Goal: Task Accomplishment & Management: Complete application form

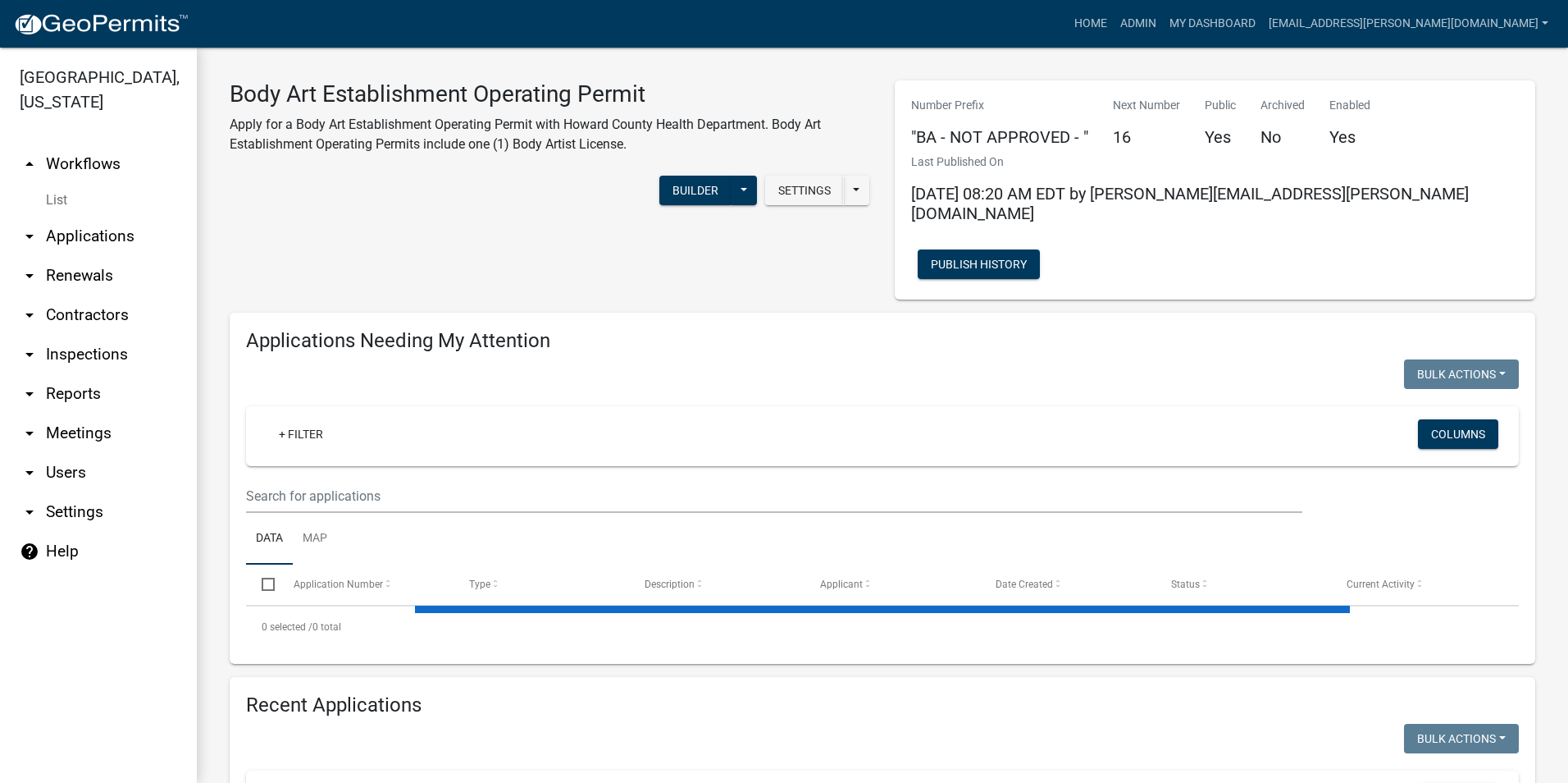
select select "3: 100"
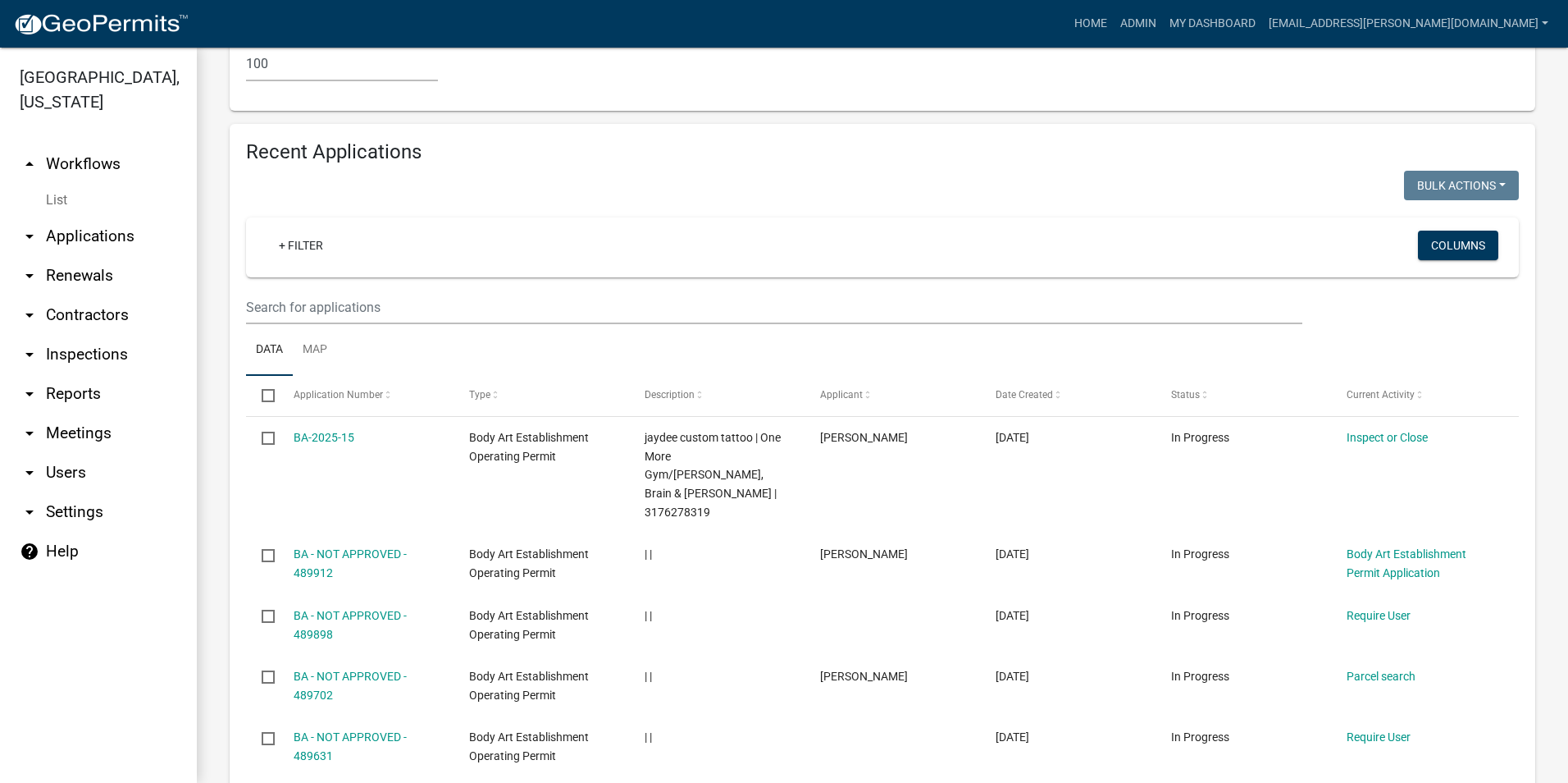
scroll to position [1559, 0]
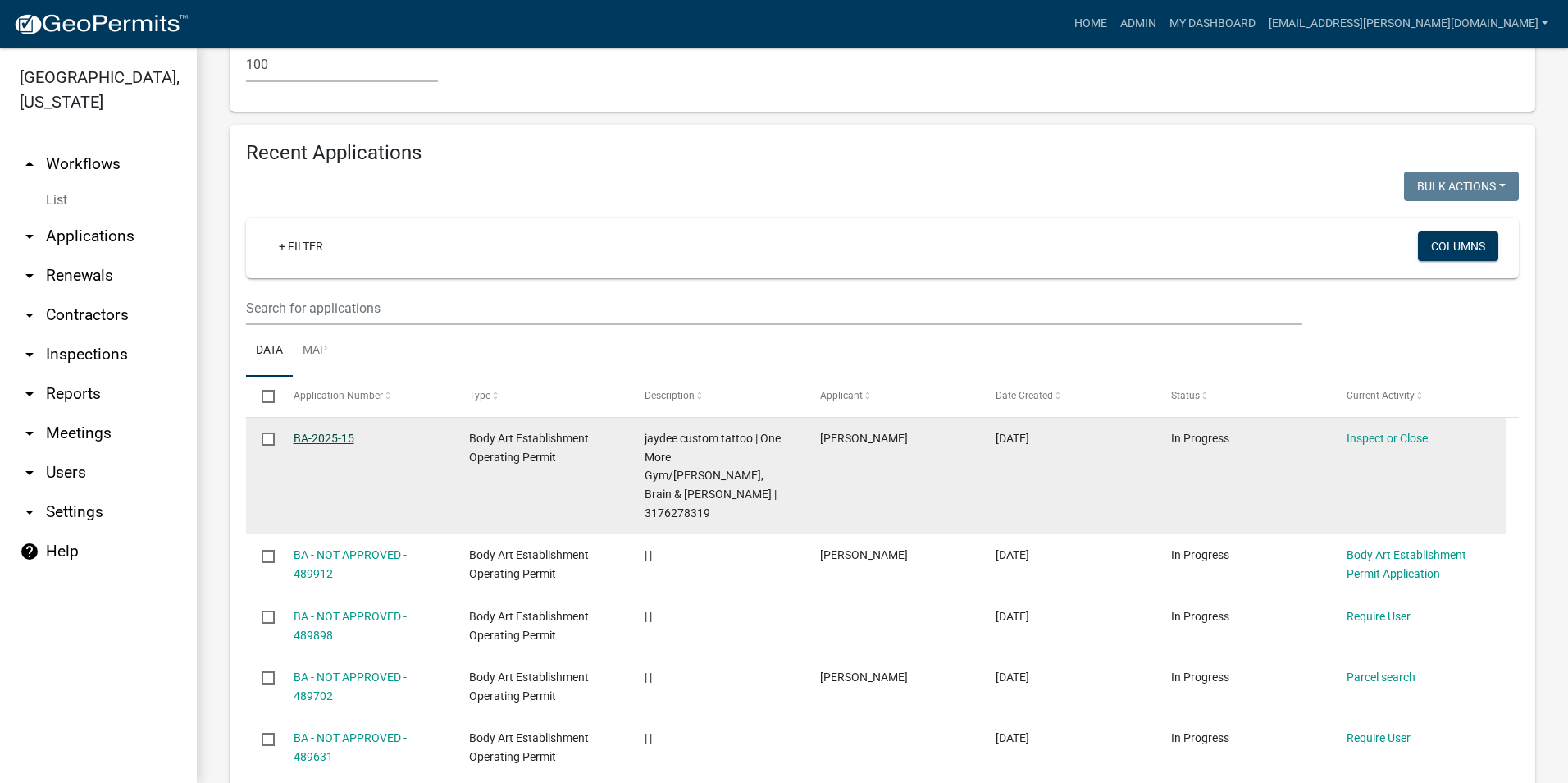
click at [326, 432] on link "BA-2025-15" at bounding box center [324, 438] width 61 height 13
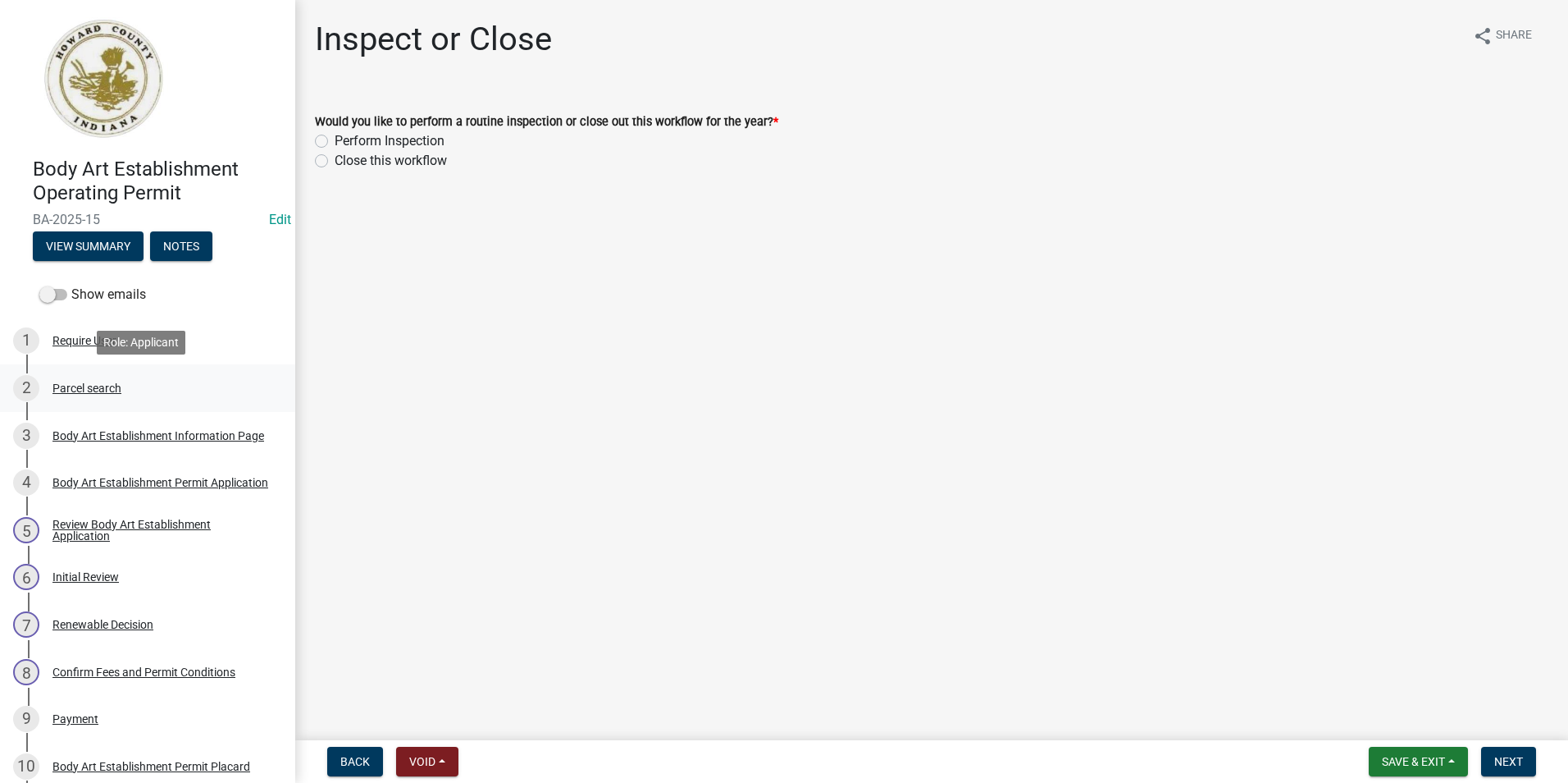
click at [113, 384] on div "Parcel search" at bounding box center [87, 389] width 68 height 12
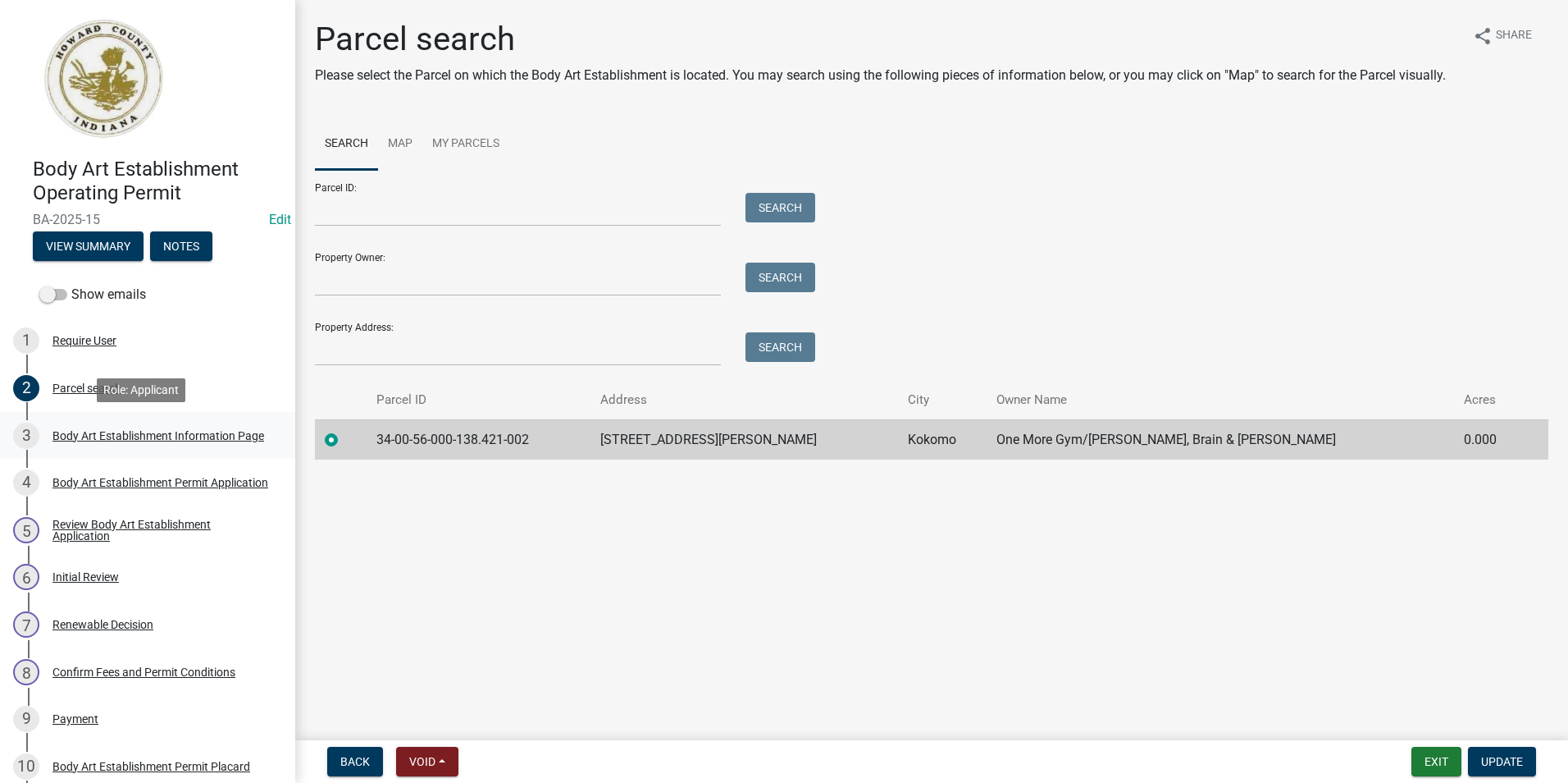
click at [114, 420] on link "3 Body Art Establishment Information Page" at bounding box center [148, 436] width 295 height 48
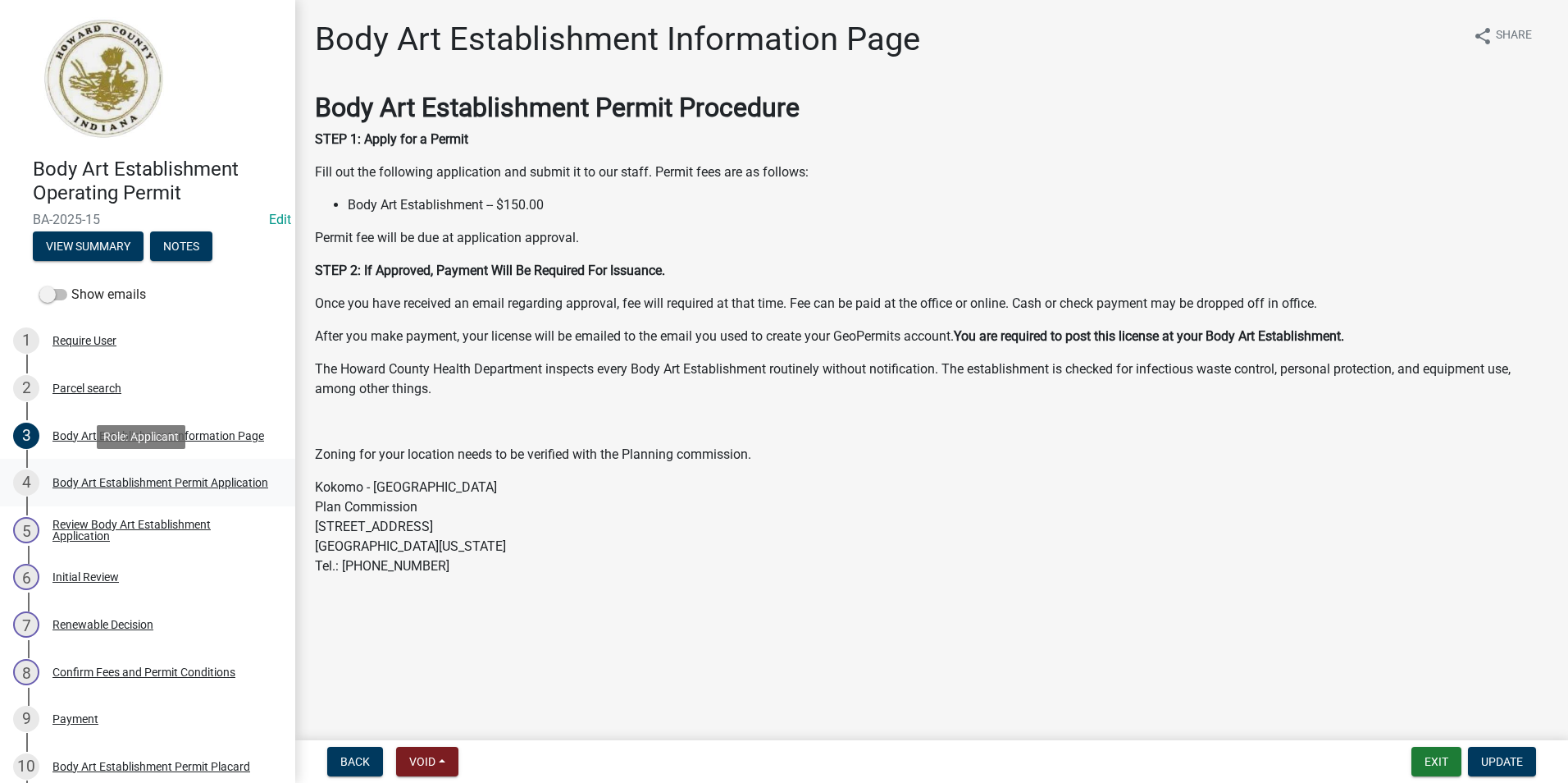
click at [117, 480] on div "Body Art Establishment Permit Application" at bounding box center [160, 483] width 215 height 12
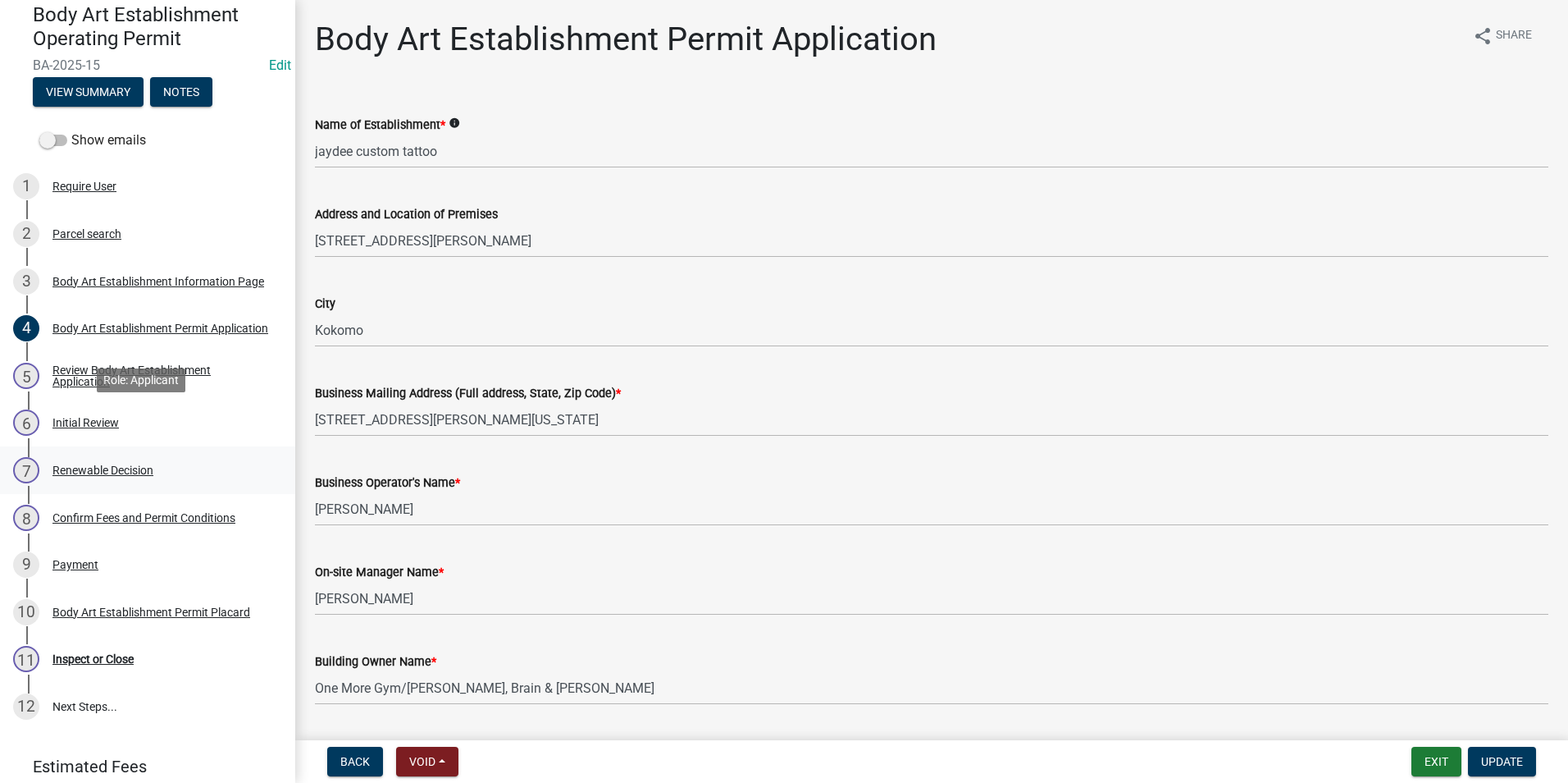
scroll to position [164, 0]
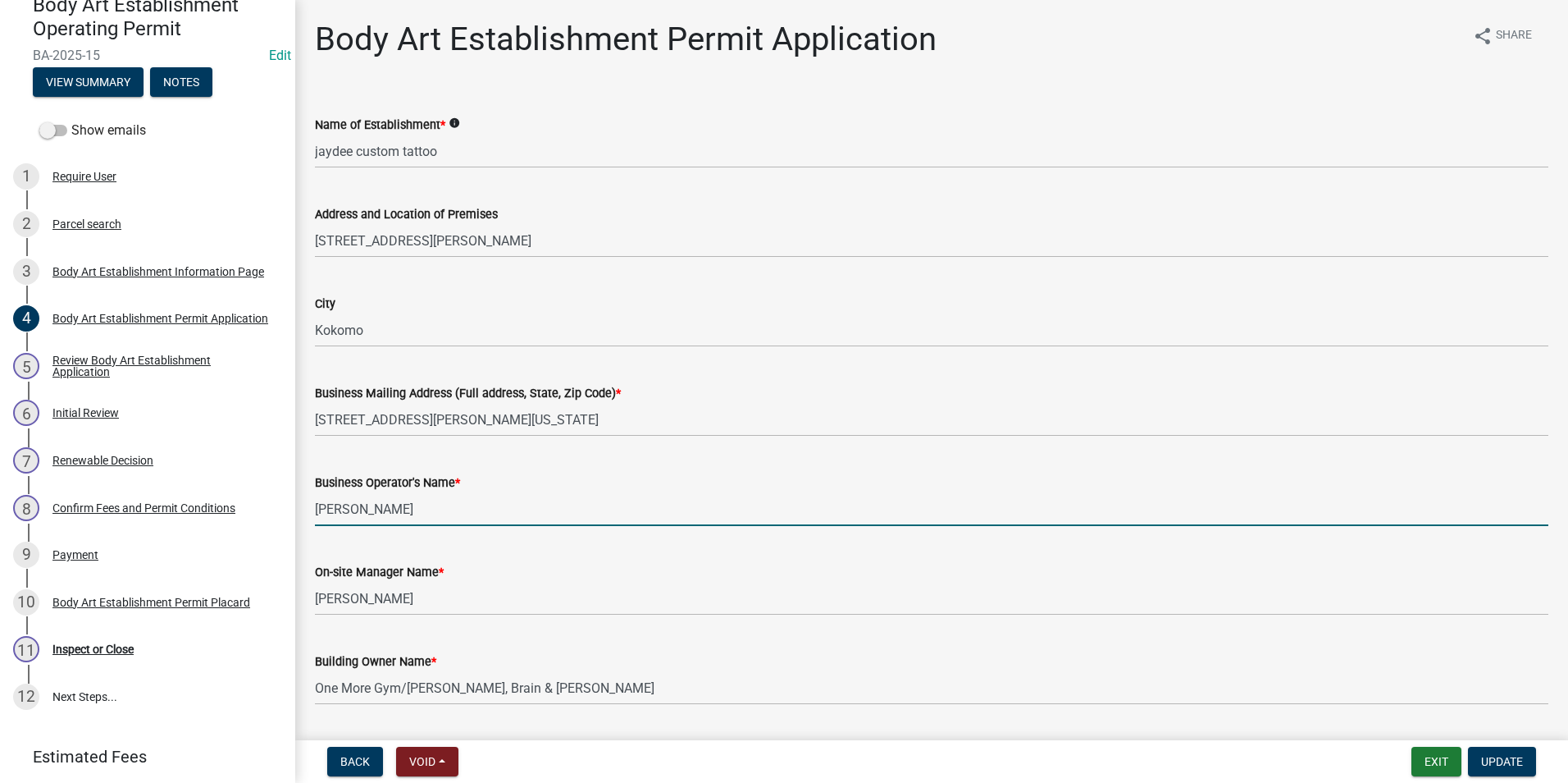
click at [412, 520] on input "[PERSON_NAME]" at bounding box center [931, 509] width 1233 height 33
drag, startPoint x: 302, startPoint y: 502, endPoint x: 283, endPoint y: 498, distance: 19.4
click at [283, 498] on div "Body Art Establishment Operating Permit BA-2025-15 Edit View Summary Notes Show…" at bounding box center [784, 392] width 1568 height 783
type input "[PERSON_NAME]"
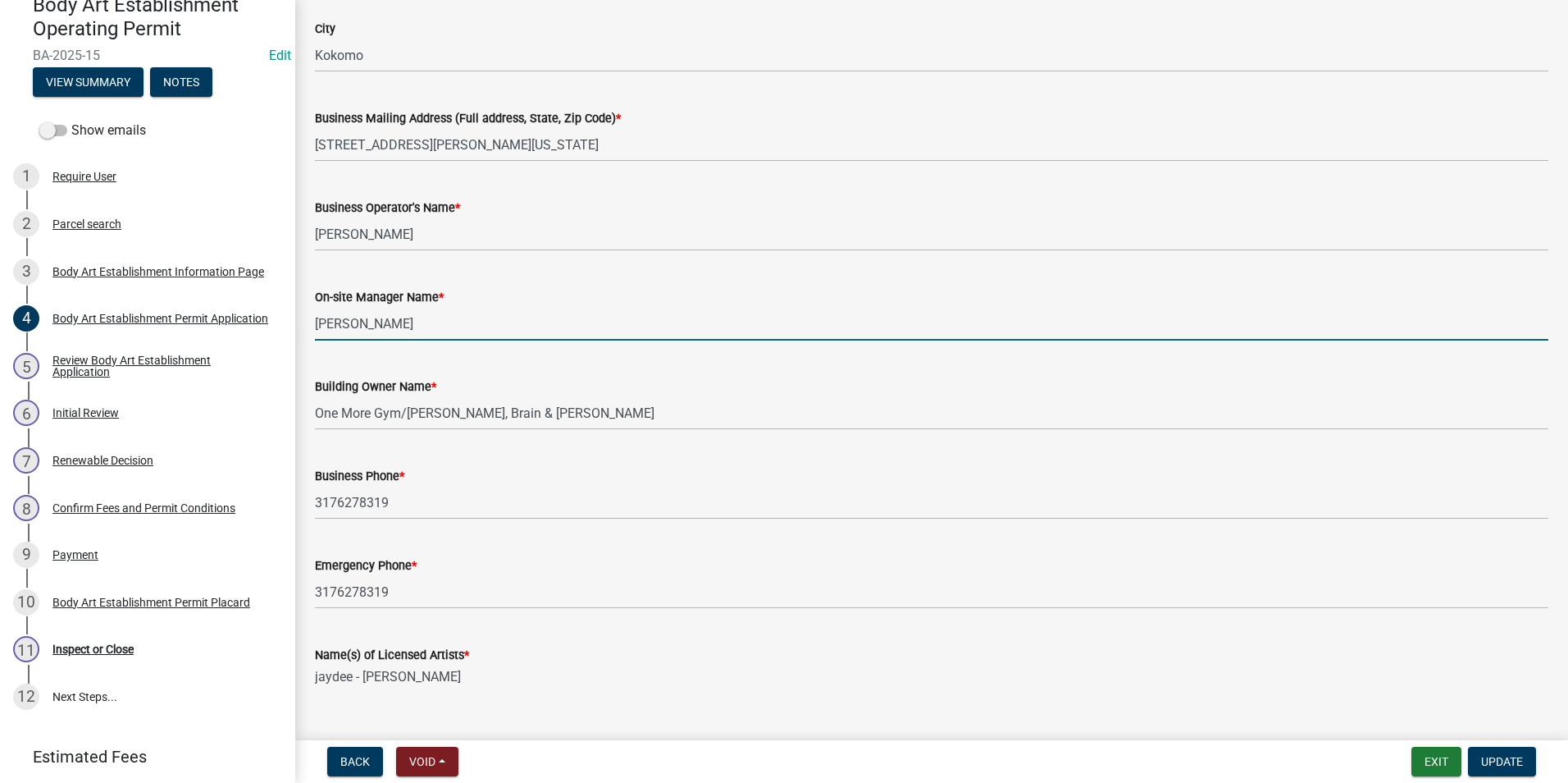
scroll to position [247, 0]
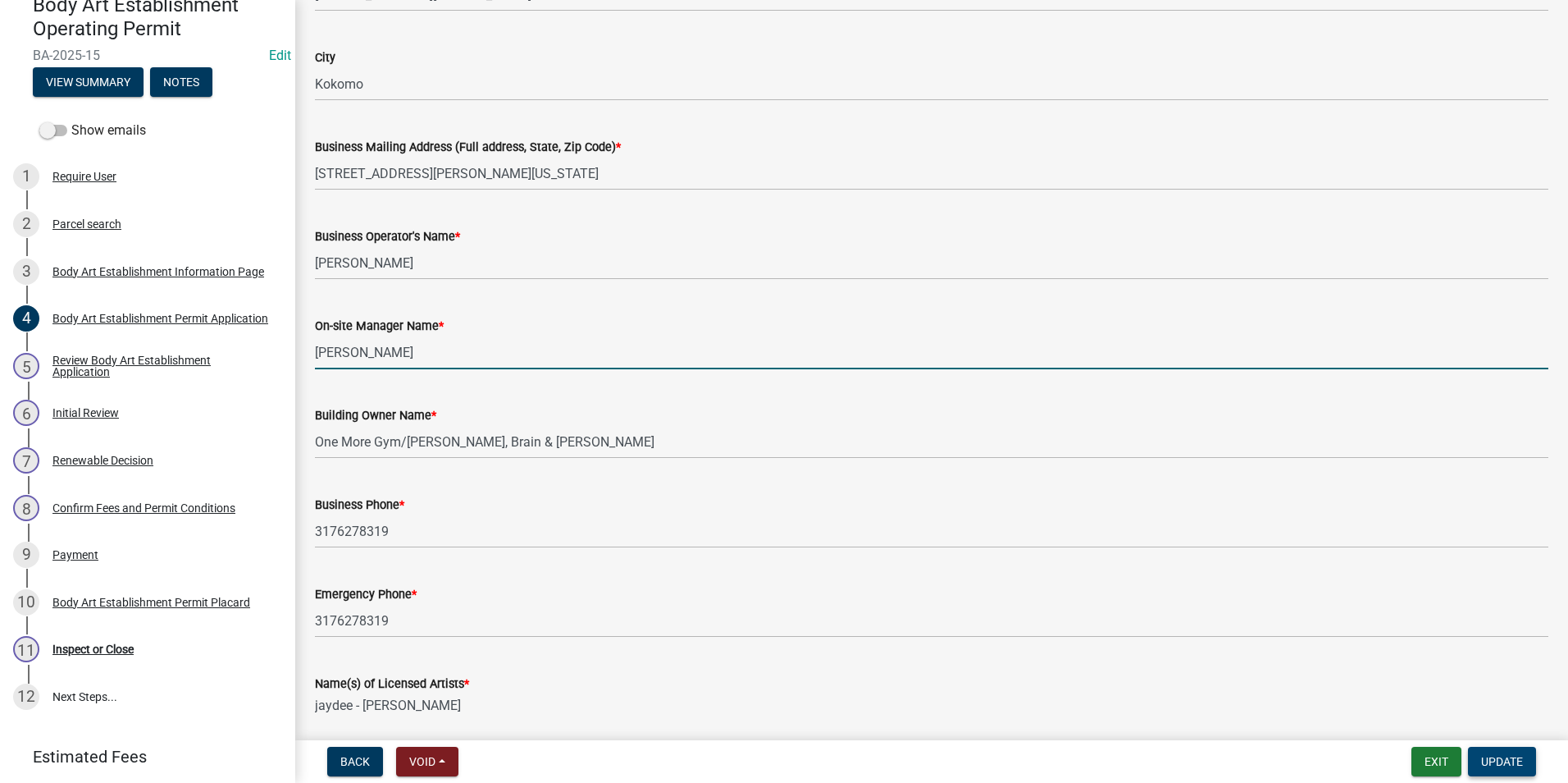
type input "[PERSON_NAME]"
click at [1495, 758] on span "Update" at bounding box center [1501, 760] width 42 height 13
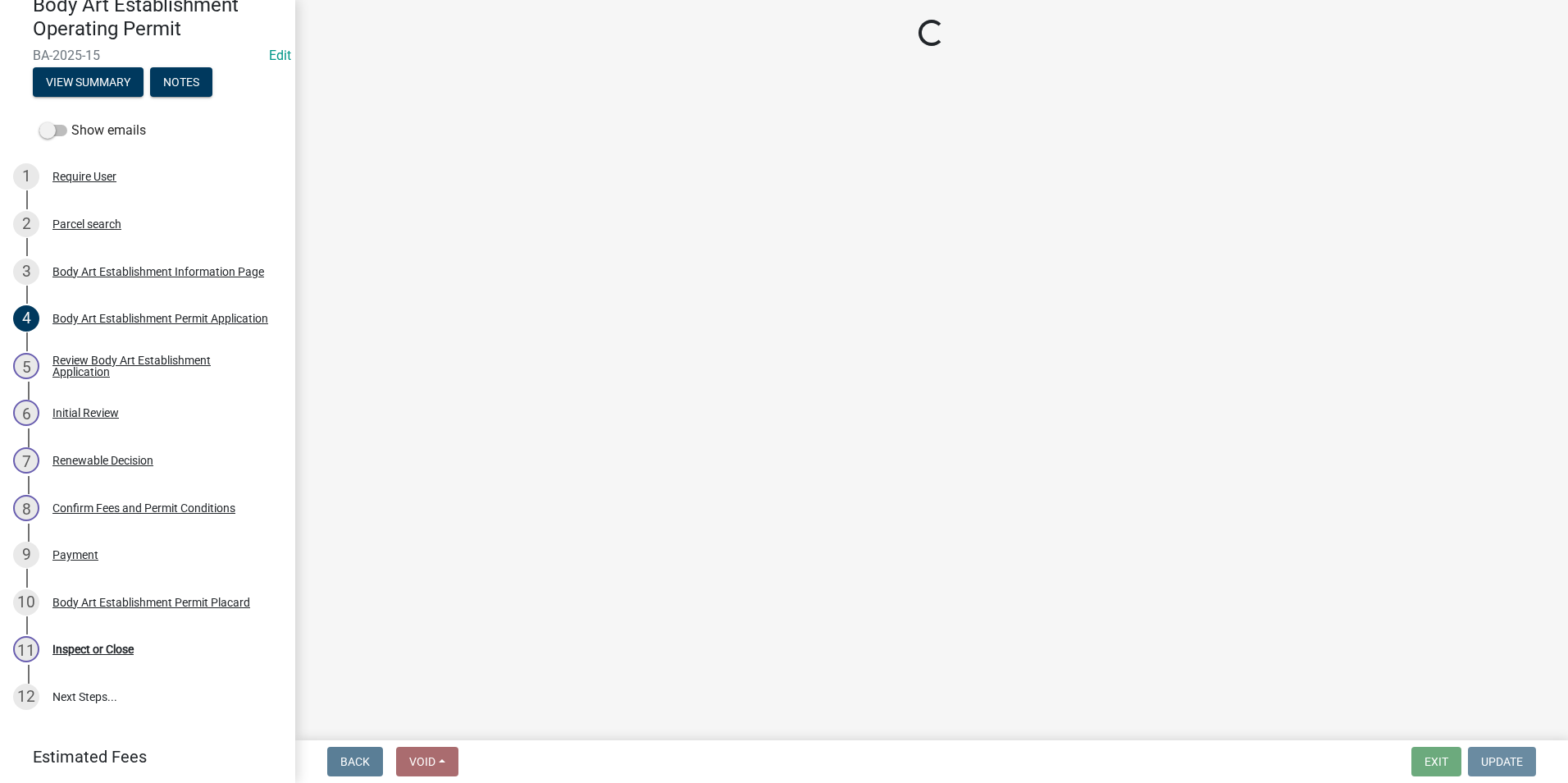
scroll to position [0, 0]
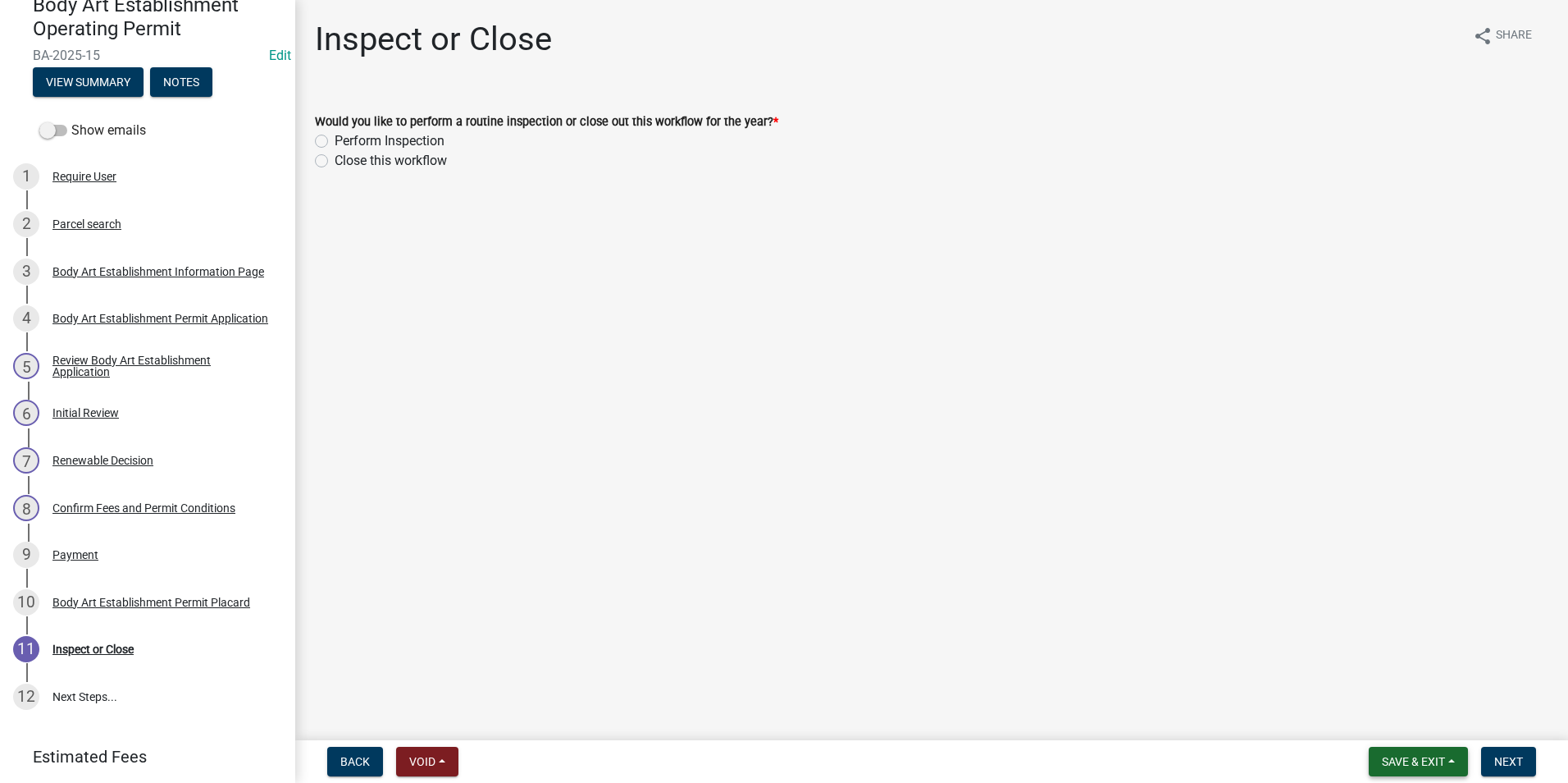
click at [1437, 761] on span "Save & Exit" at bounding box center [1413, 760] width 64 height 13
click at [1398, 718] on button "Save & Exit" at bounding box center [1402, 718] width 131 height 39
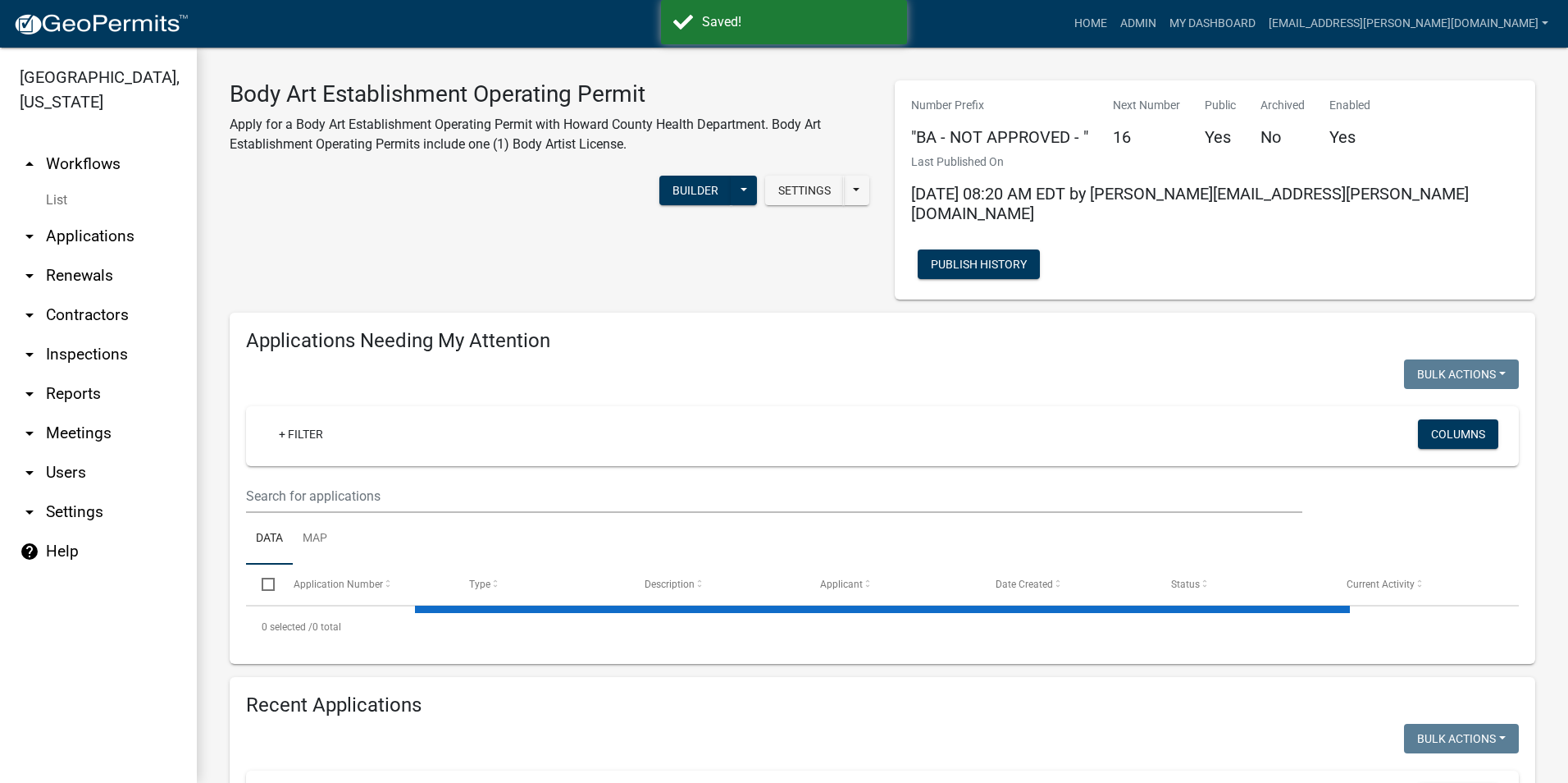
select select "3: 100"
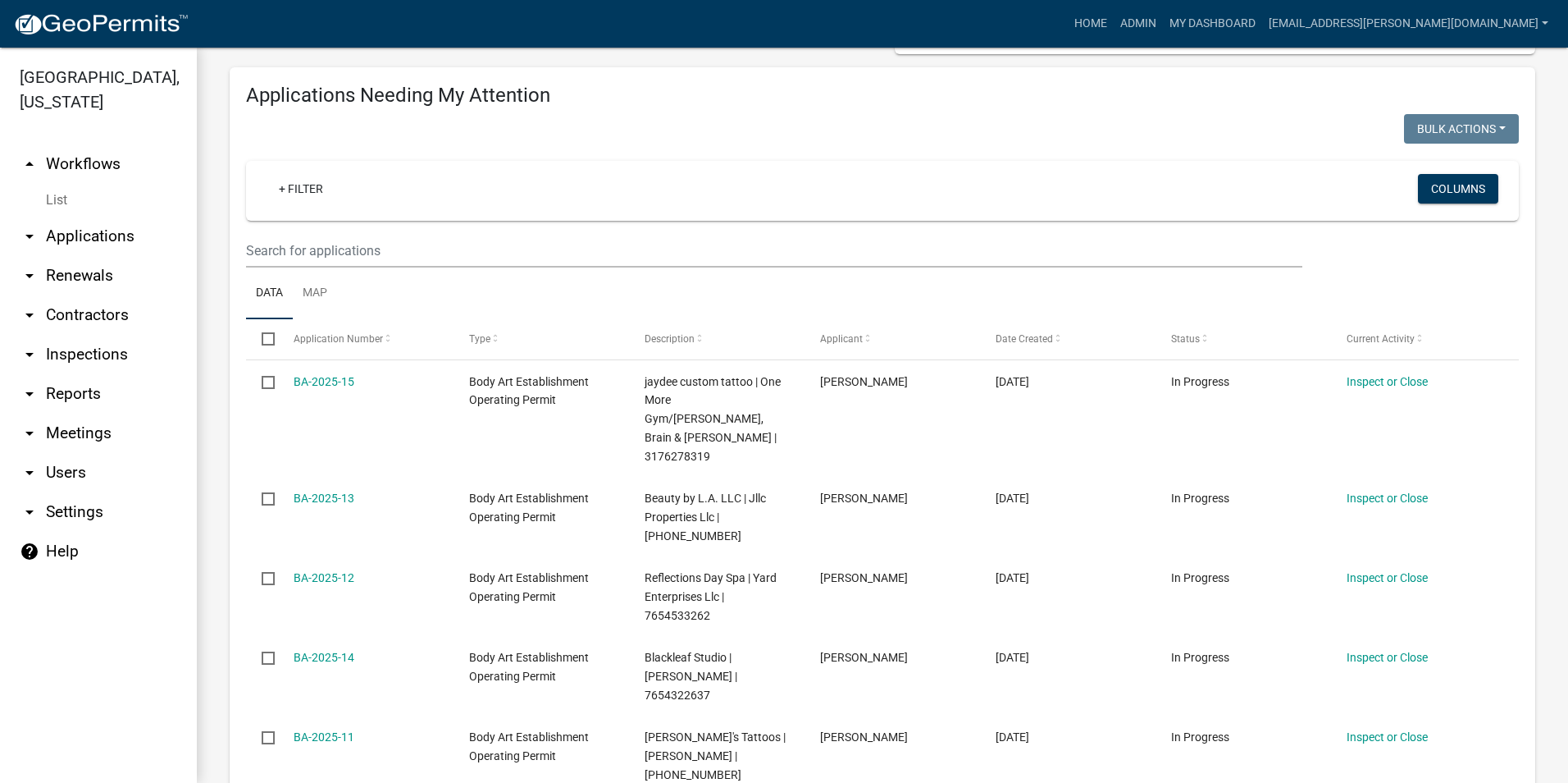
scroll to position [247, 0]
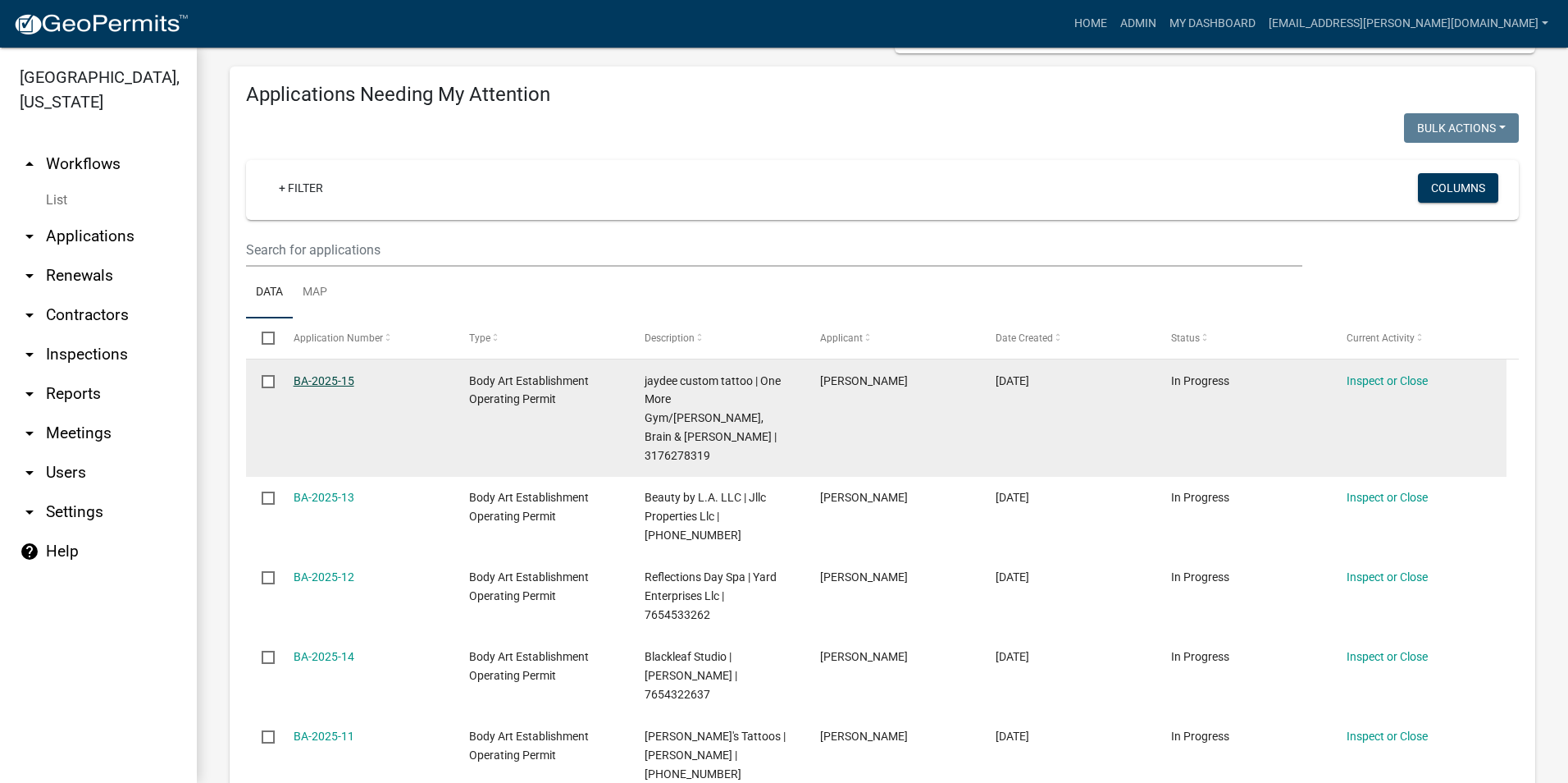
click at [293, 374] on link "BA-2025-15" at bounding box center [324, 380] width 61 height 13
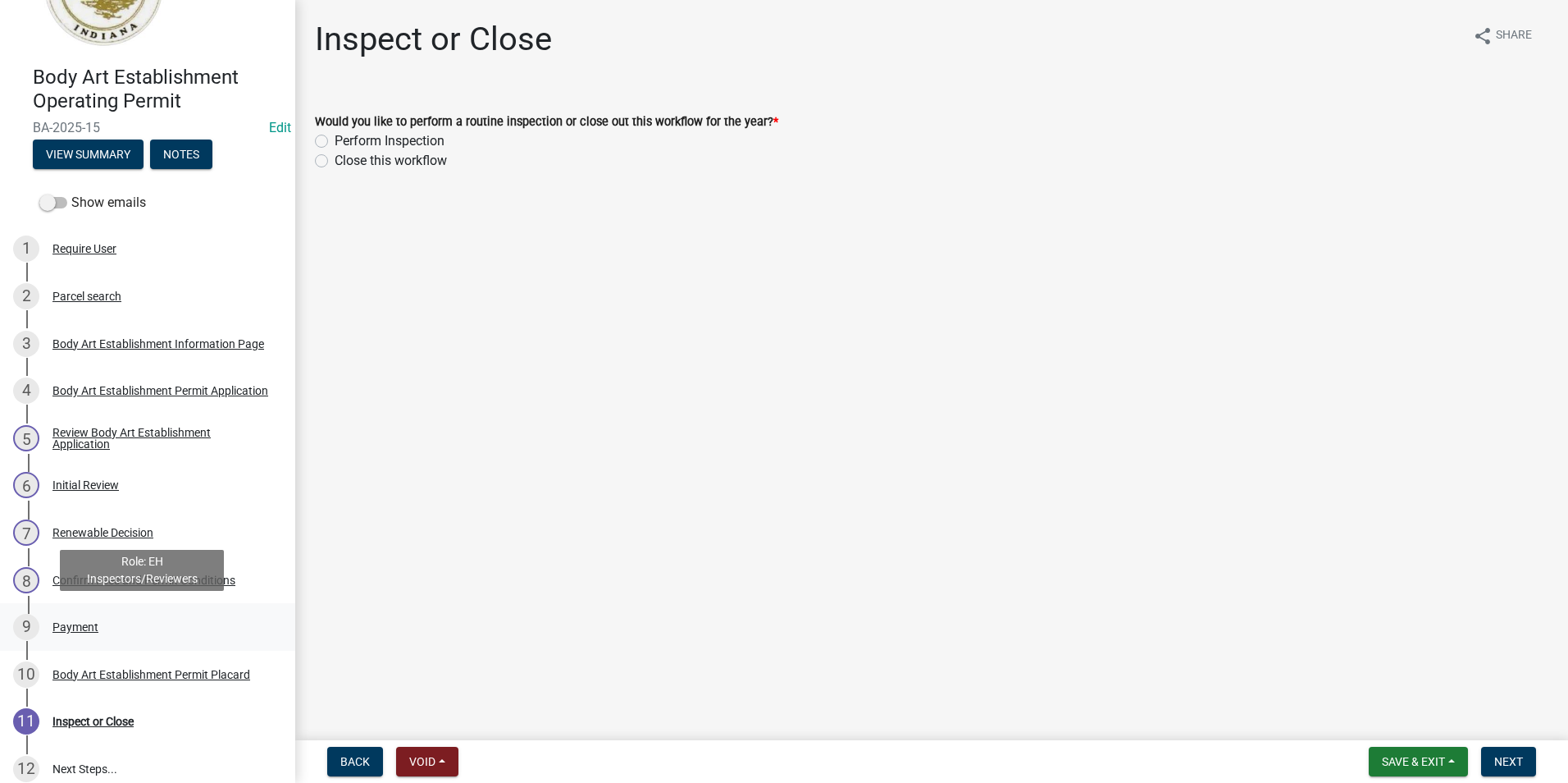
scroll to position [217, 0]
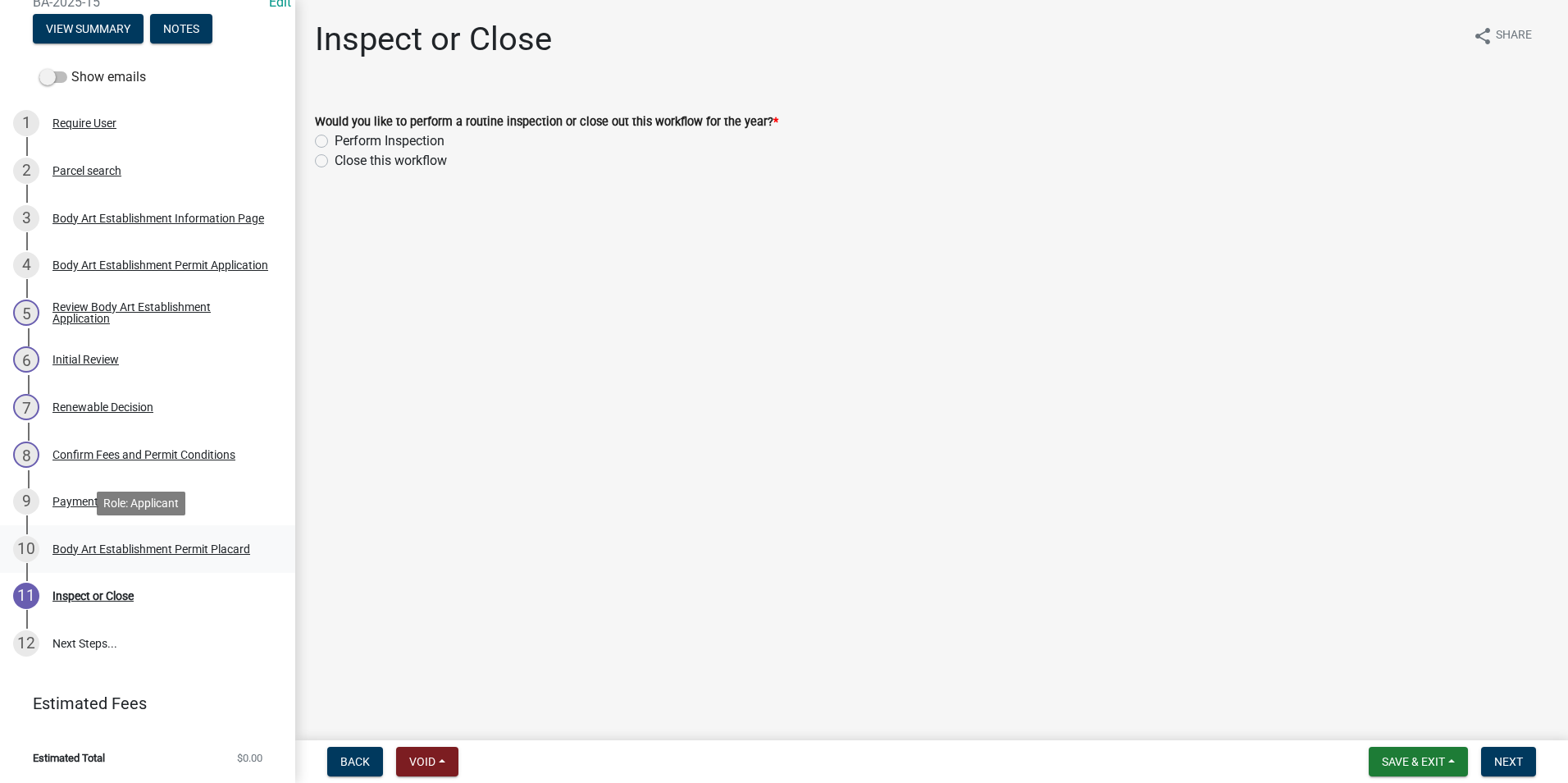
click at [110, 554] on div "Body Art Establishment Permit Placard" at bounding box center [152, 549] width 198 height 12
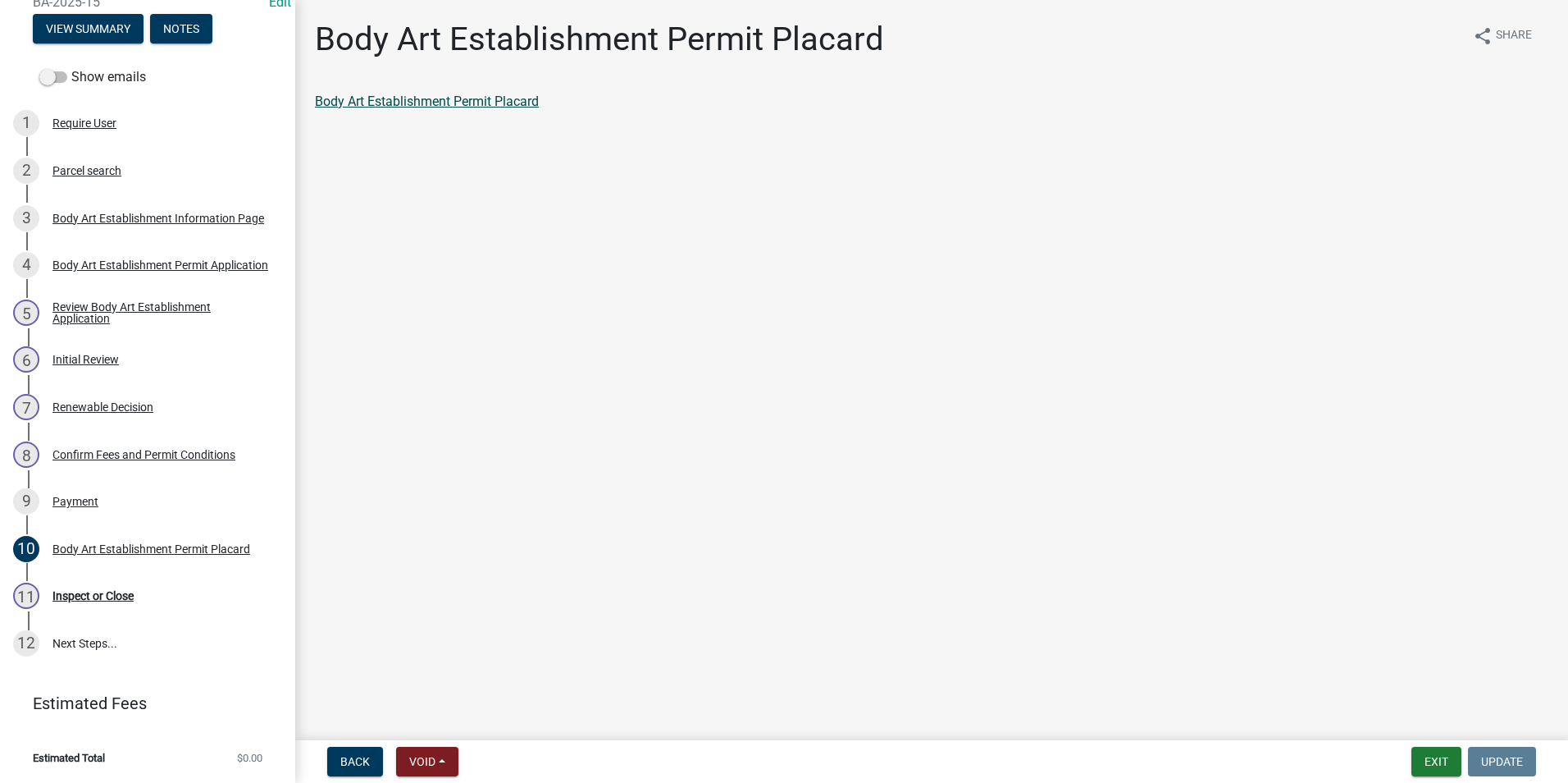
click at [498, 108] on link "Body Art Establishment Permit Placard" at bounding box center [426, 102] width 224 height 16
click at [115, 308] on div "Review Body Art Establishment Application" at bounding box center [160, 312] width 216 height 23
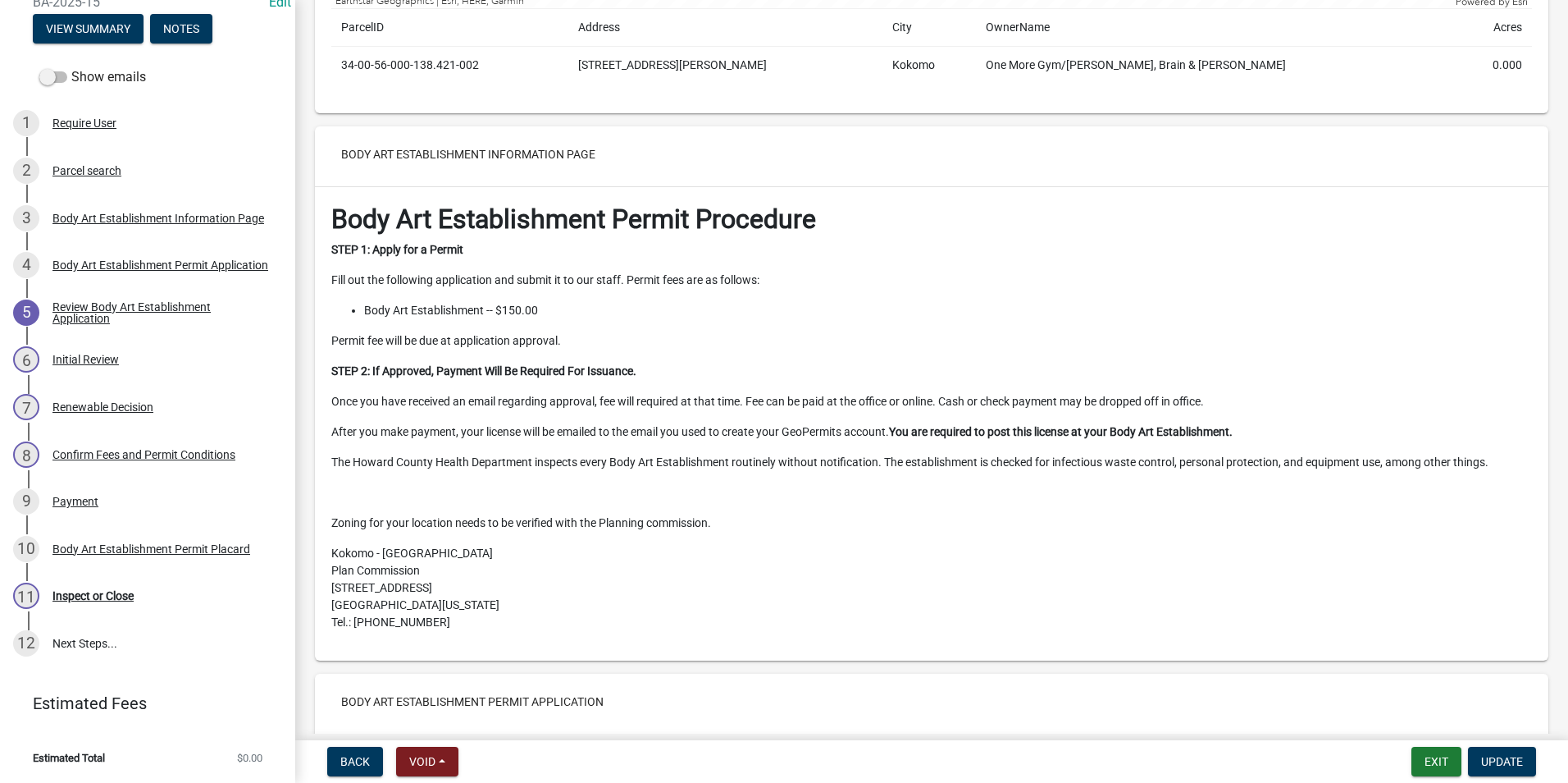
scroll to position [575, 0]
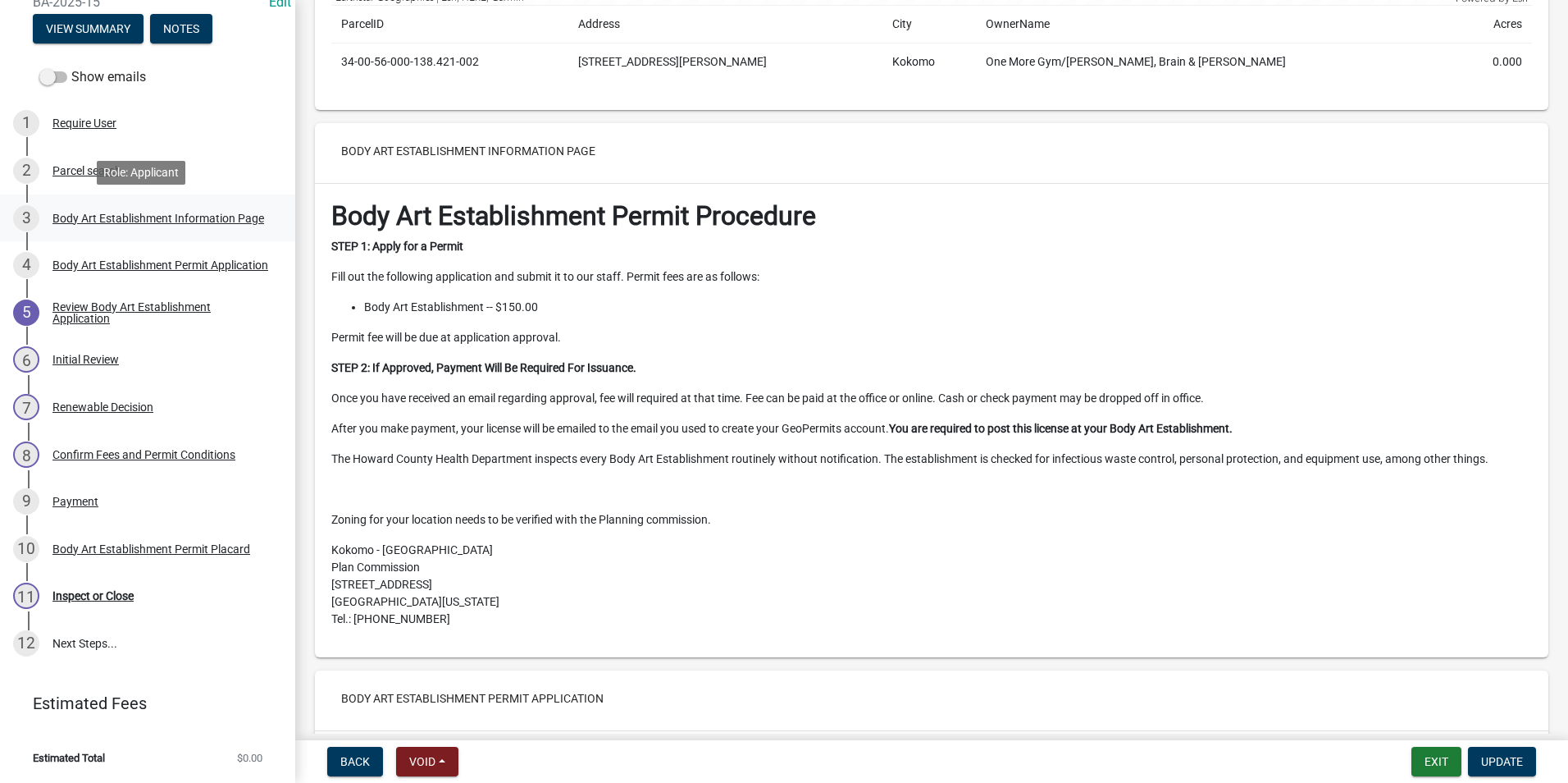
click at [105, 212] on div "Body Art Establishment Information Page" at bounding box center [158, 218] width 211 height 12
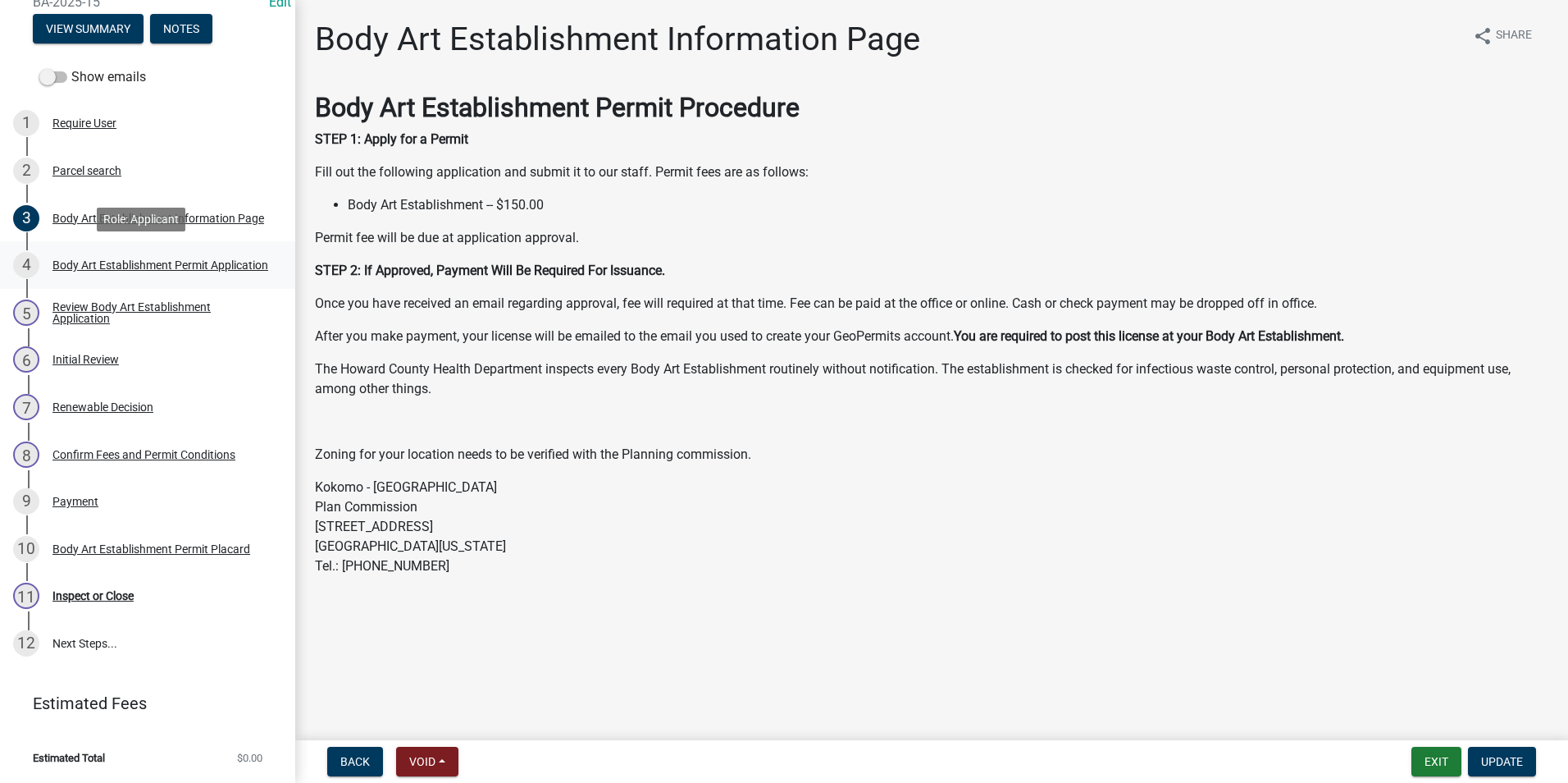
click at [103, 271] on div "Body Art Establishment Permit Application" at bounding box center [160, 265] width 215 height 12
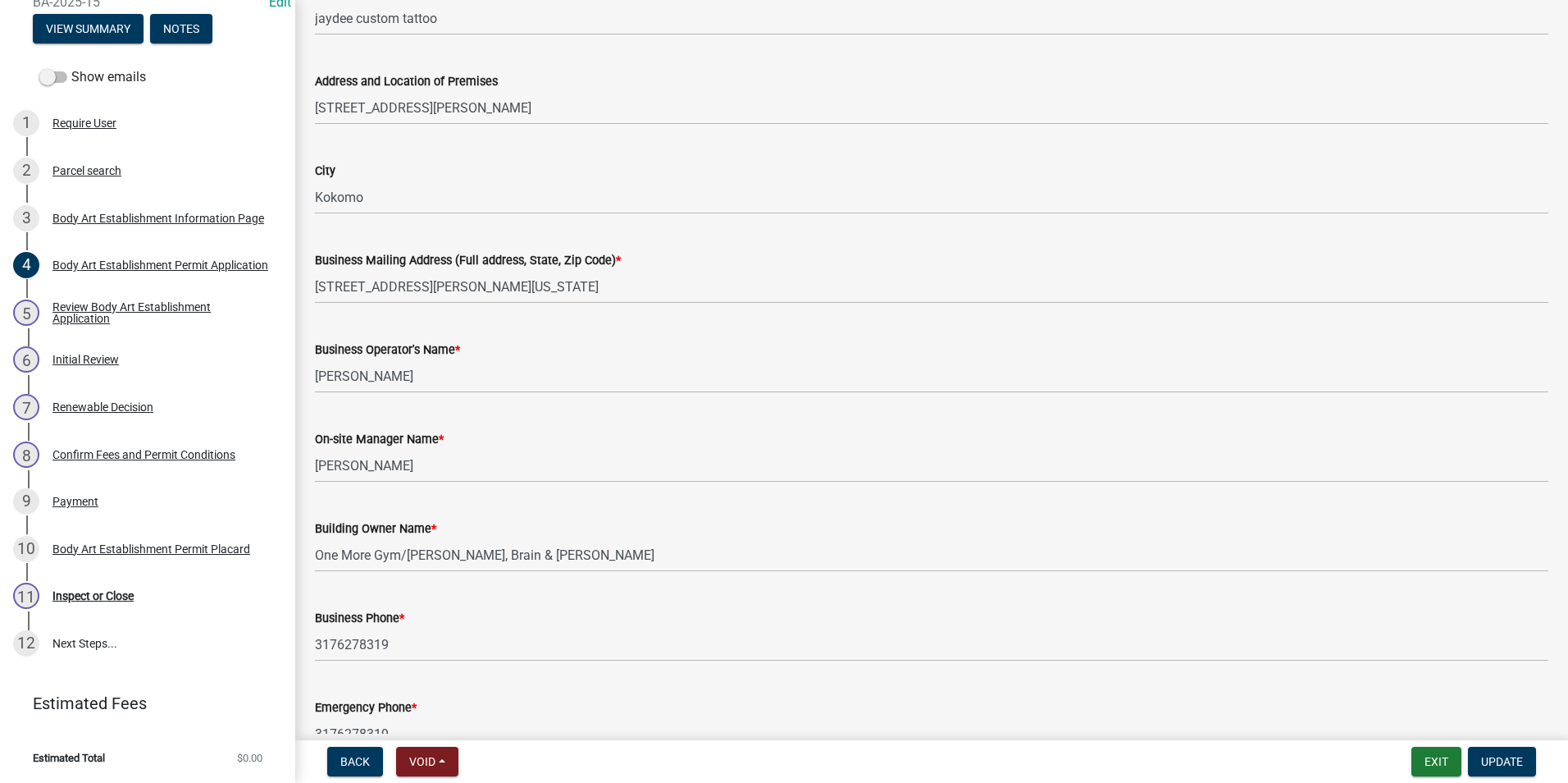
scroll to position [328, 0]
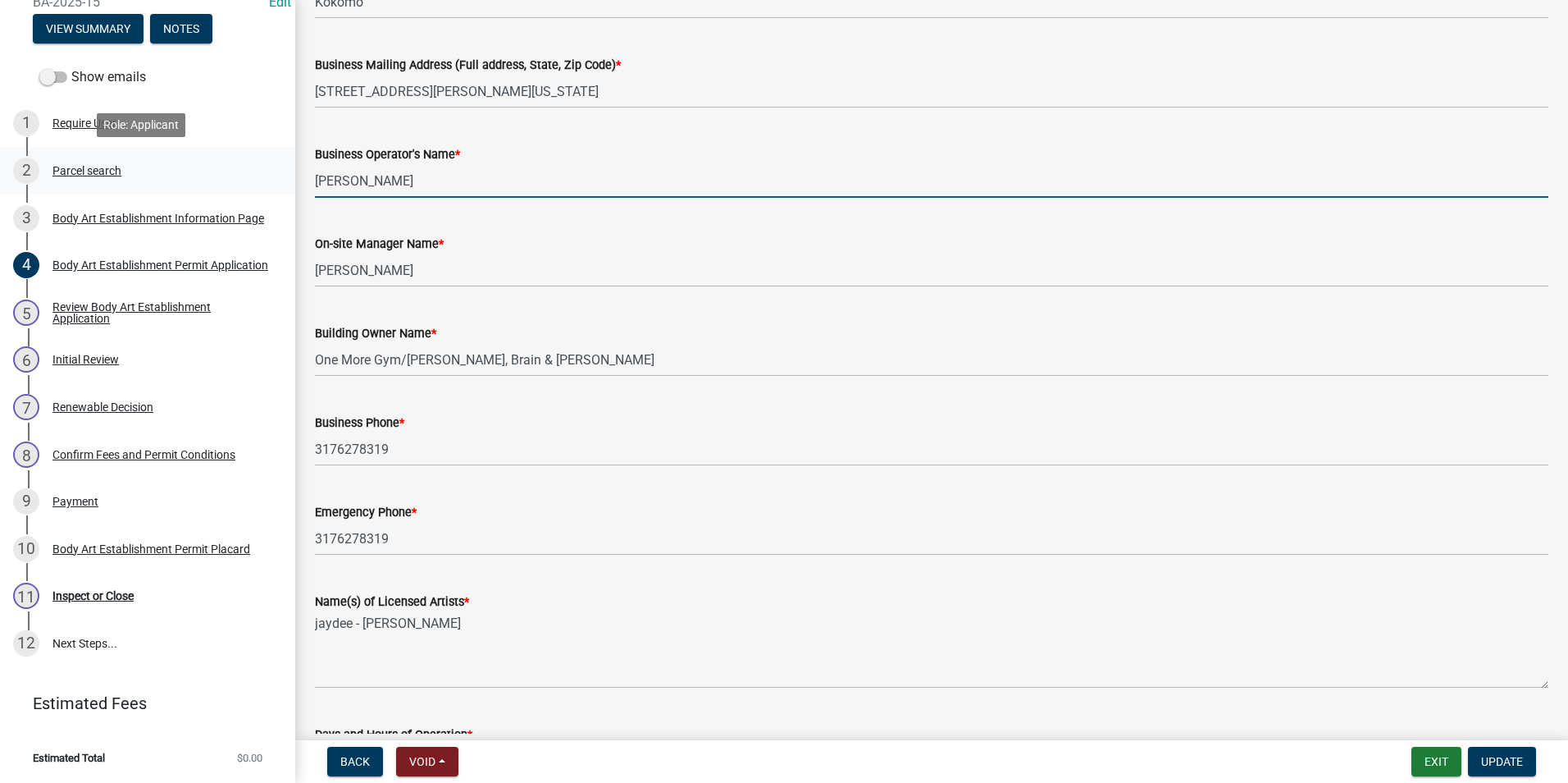
drag, startPoint x: 419, startPoint y: 171, endPoint x: 280, endPoint y: 176, distance: 139.1
click at [280, 176] on div "Body Art Establishment Operating Permit BA-2025-15 Edit View Summary Notes Show…" at bounding box center [784, 392] width 1568 height 783
paste input "effrey"
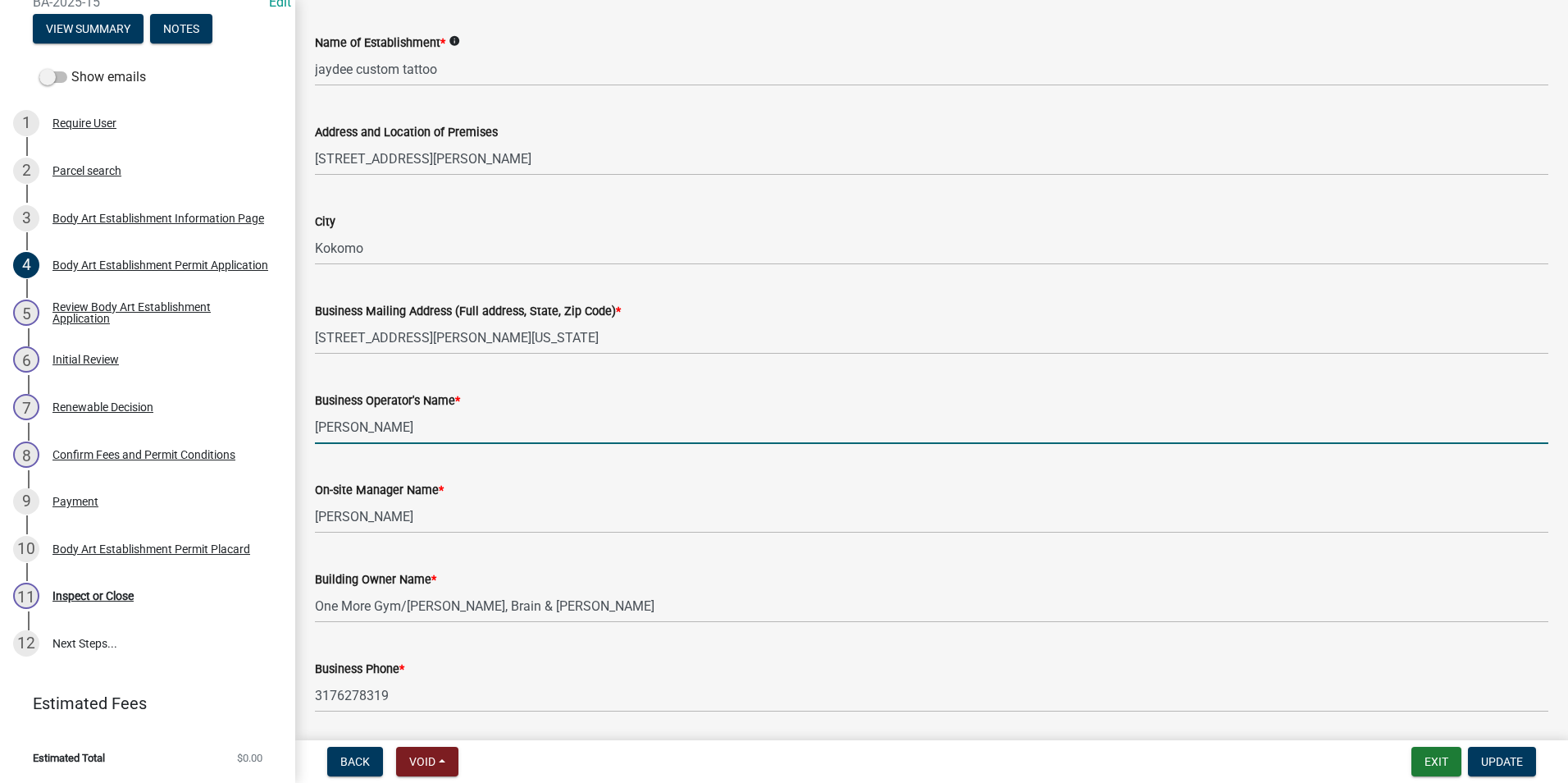
scroll to position [0, 0]
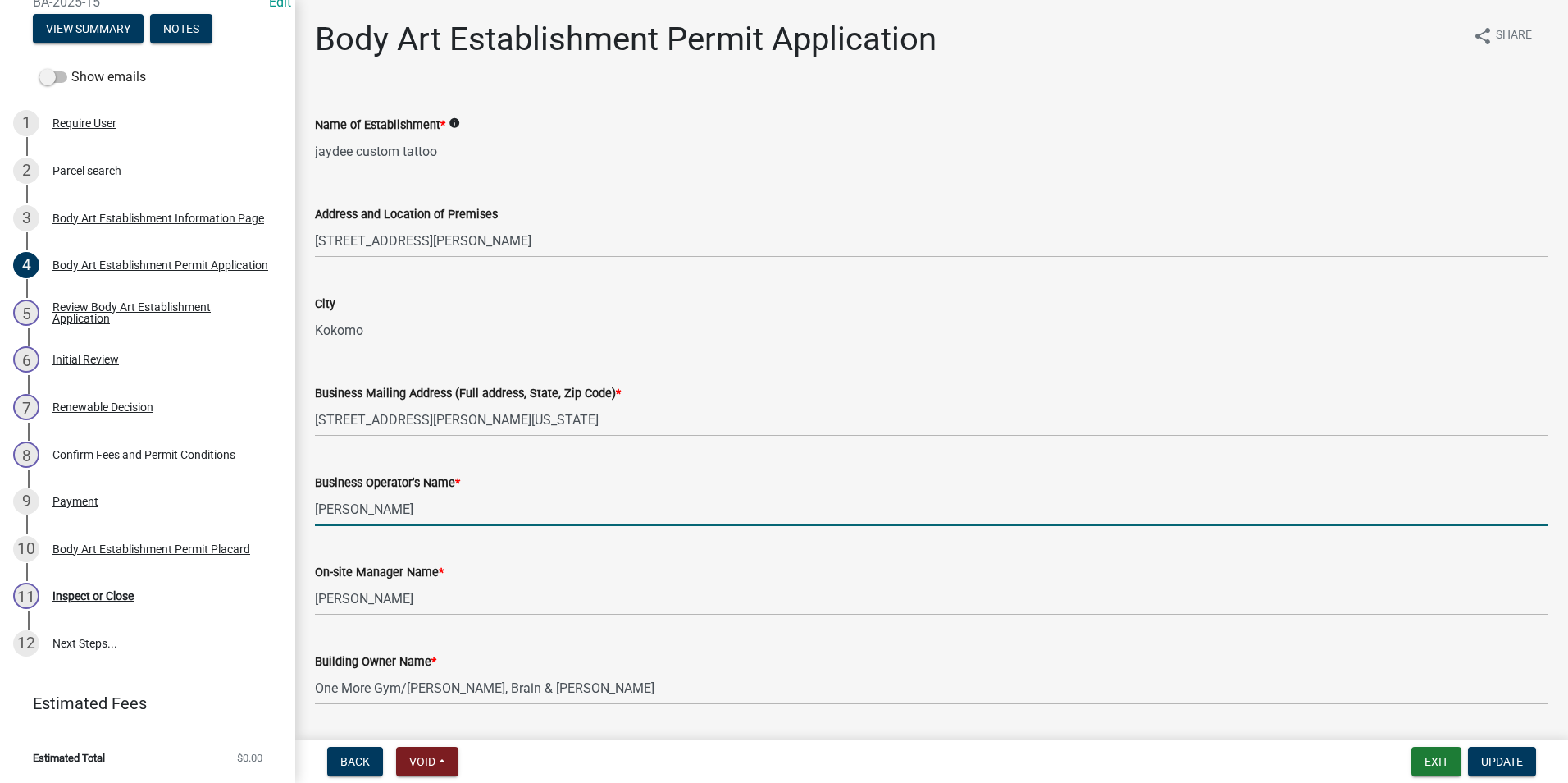
type input "[PERSON_NAME]"
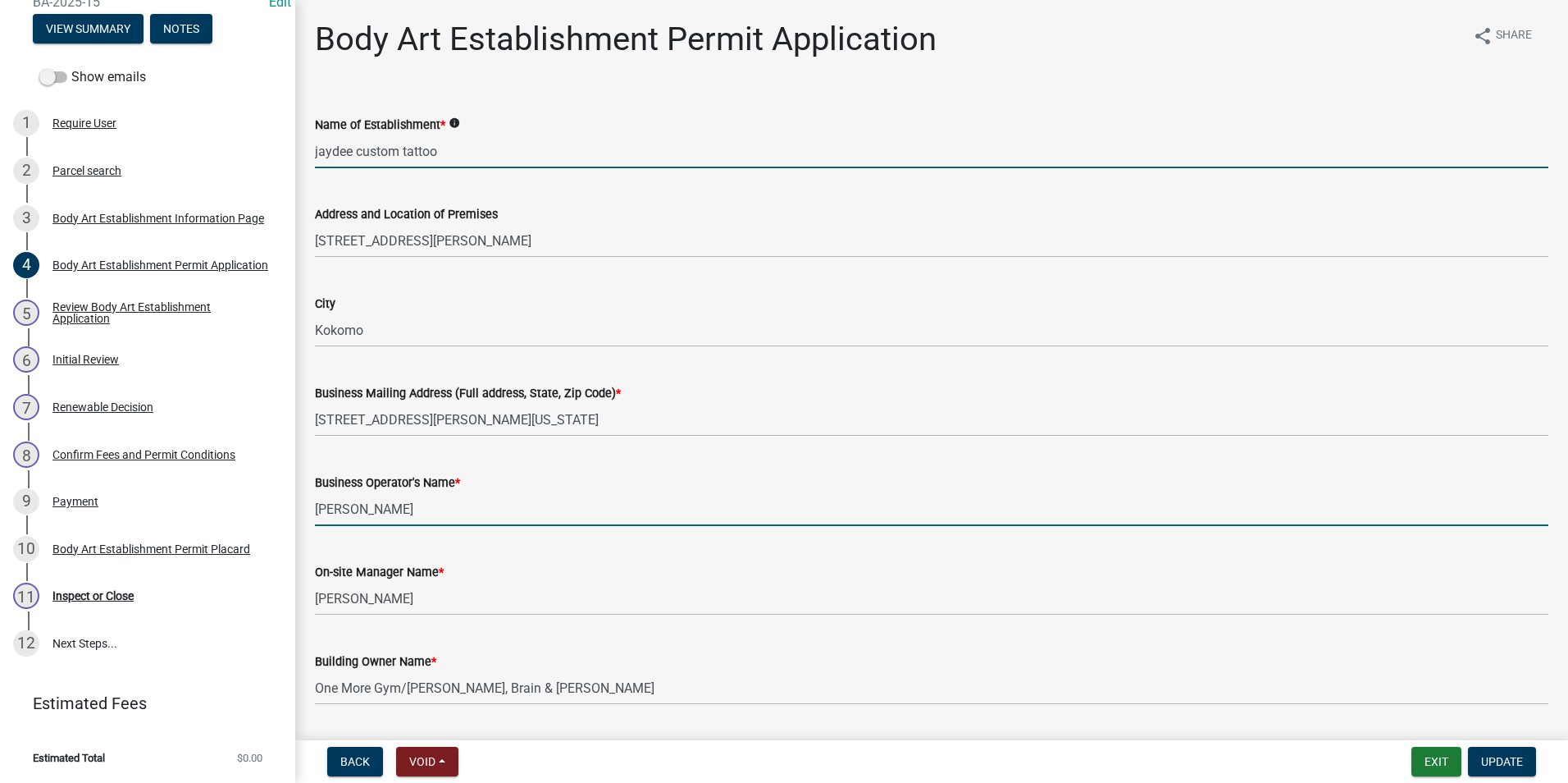
click at [319, 154] on input "jaydee custom tattoo" at bounding box center [931, 151] width 1233 height 33
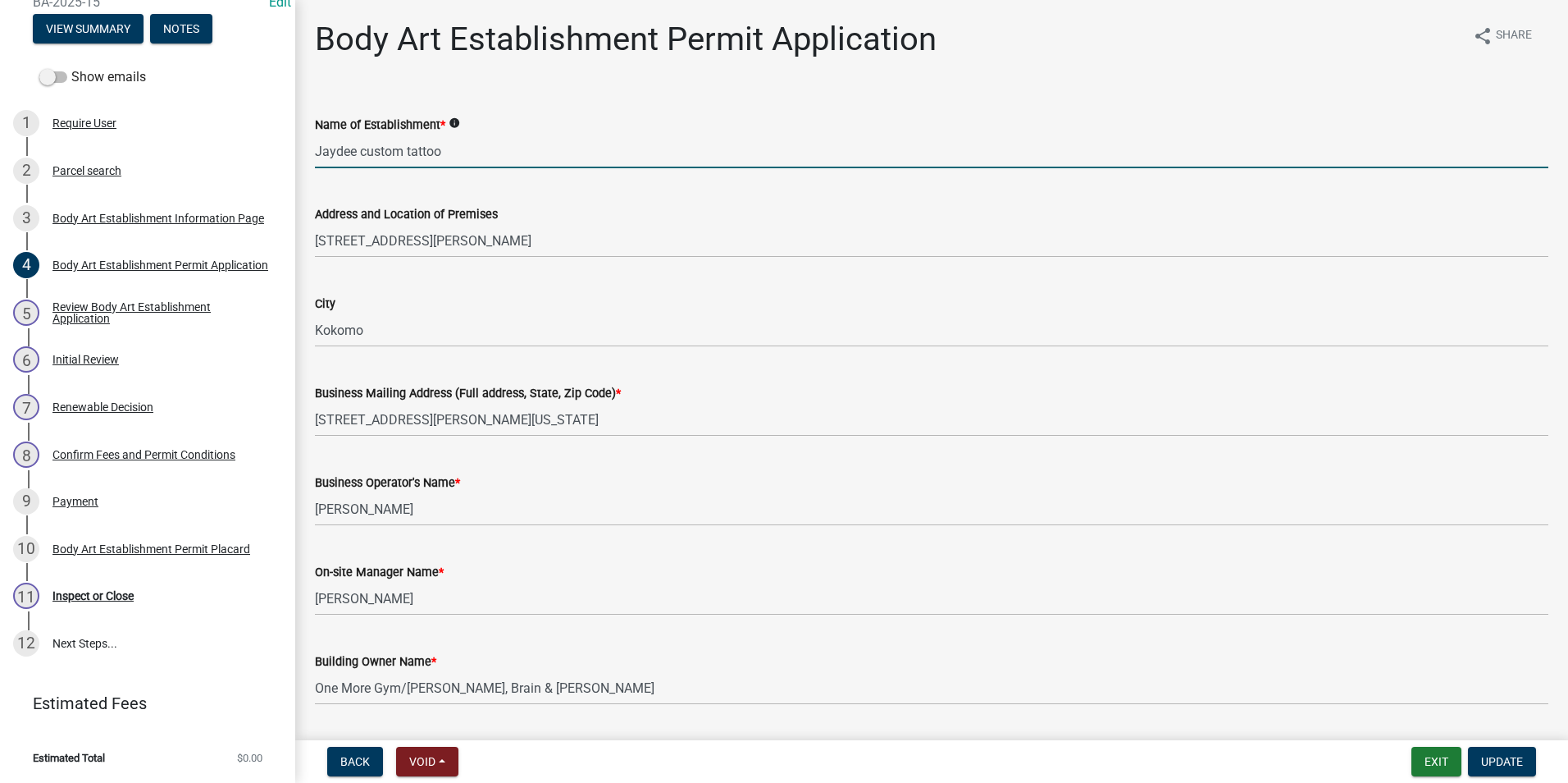
click at [363, 151] on input "Jaydee custom tattoo" at bounding box center [931, 151] width 1233 height 33
click at [414, 155] on input "Jaydee Custom tattoo" at bounding box center [931, 151] width 1233 height 33
type input "Jaydee Custom Tattoo"
click at [728, 270] on wm-data-entity-input "Address and Location of Premises [STREET_ADDRESS][PERSON_NAME]" at bounding box center [931, 225] width 1233 height 89
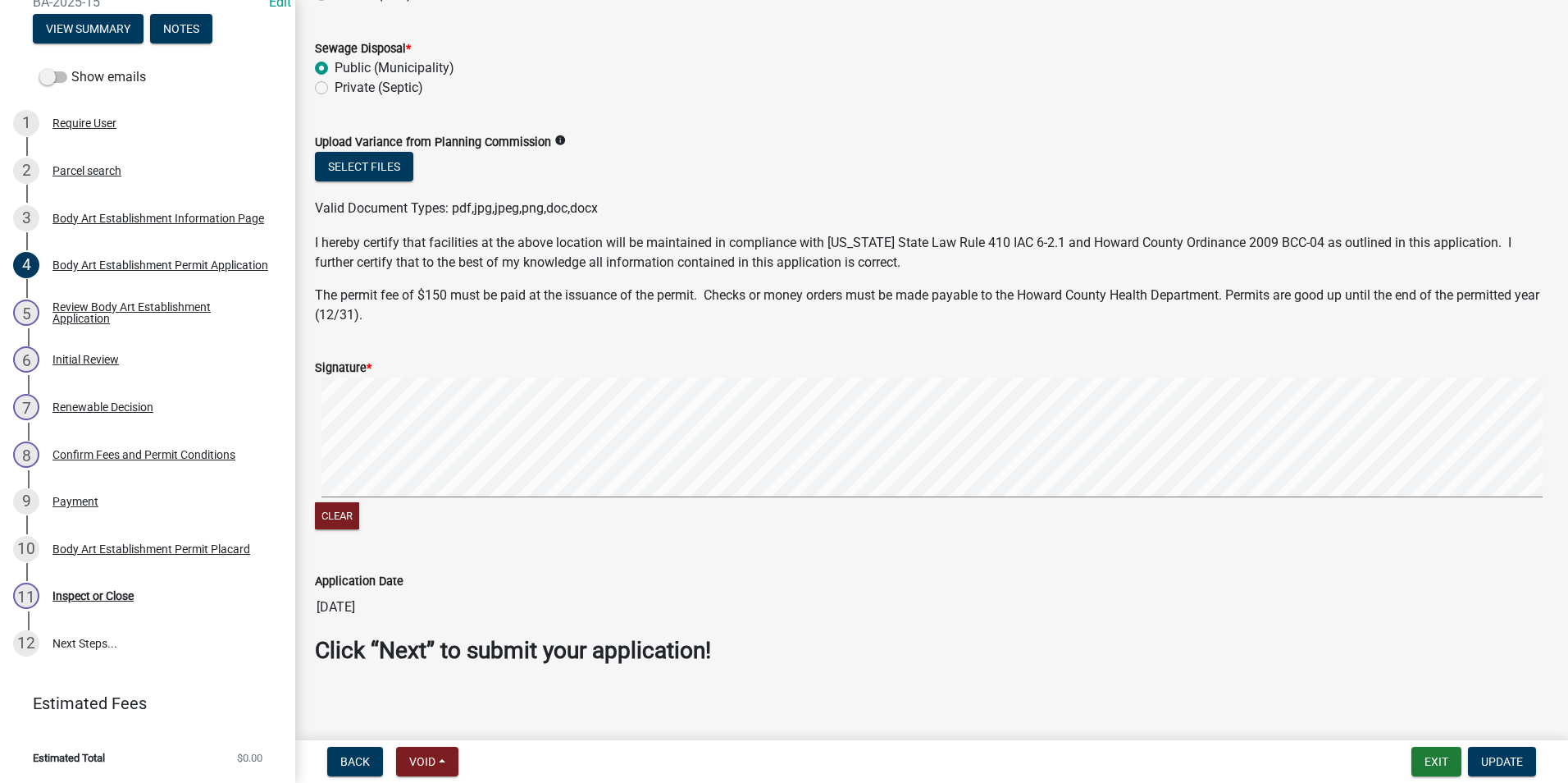
scroll to position [1245, 0]
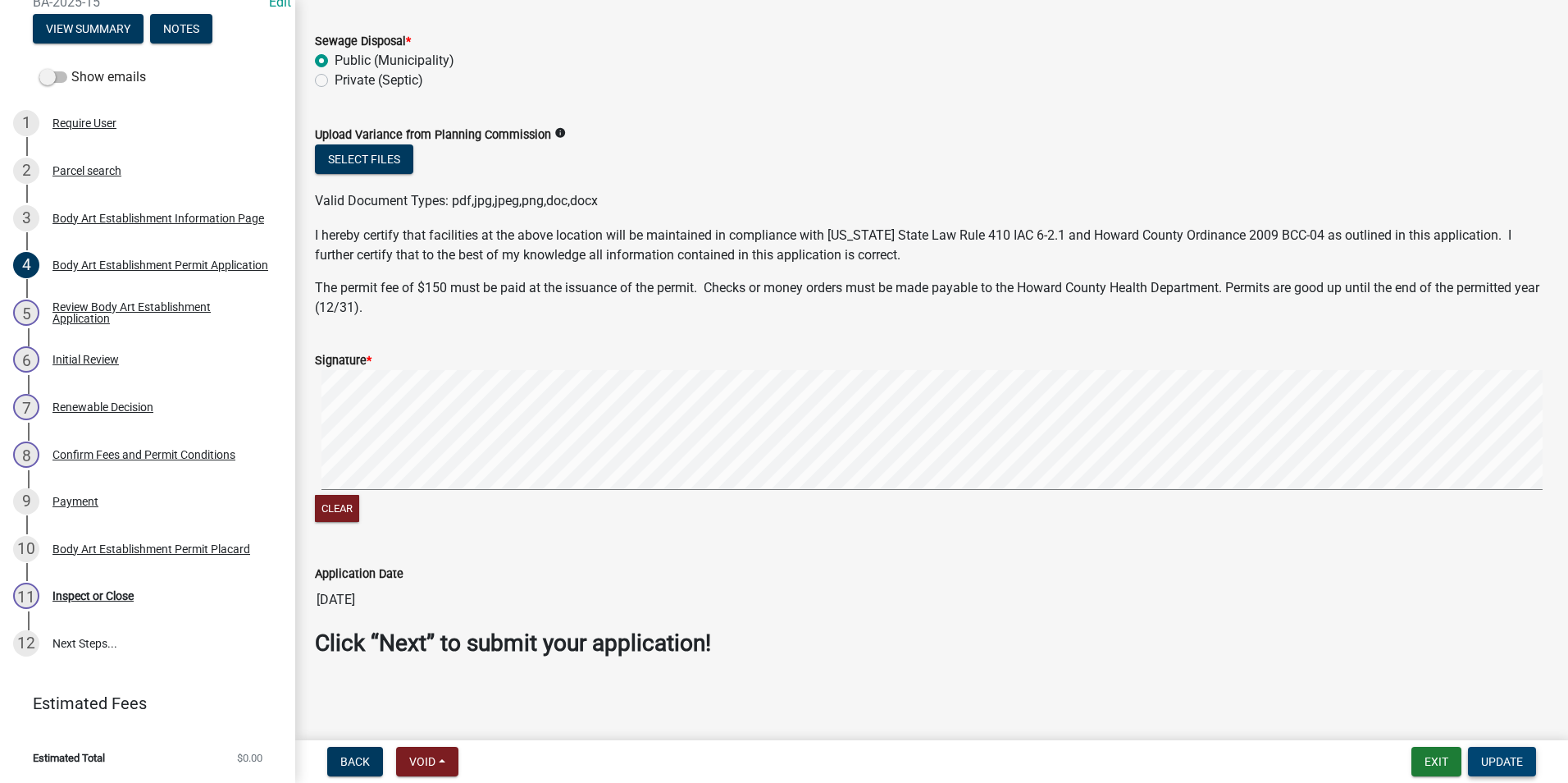
click at [1506, 758] on span "Update" at bounding box center [1501, 760] width 42 height 13
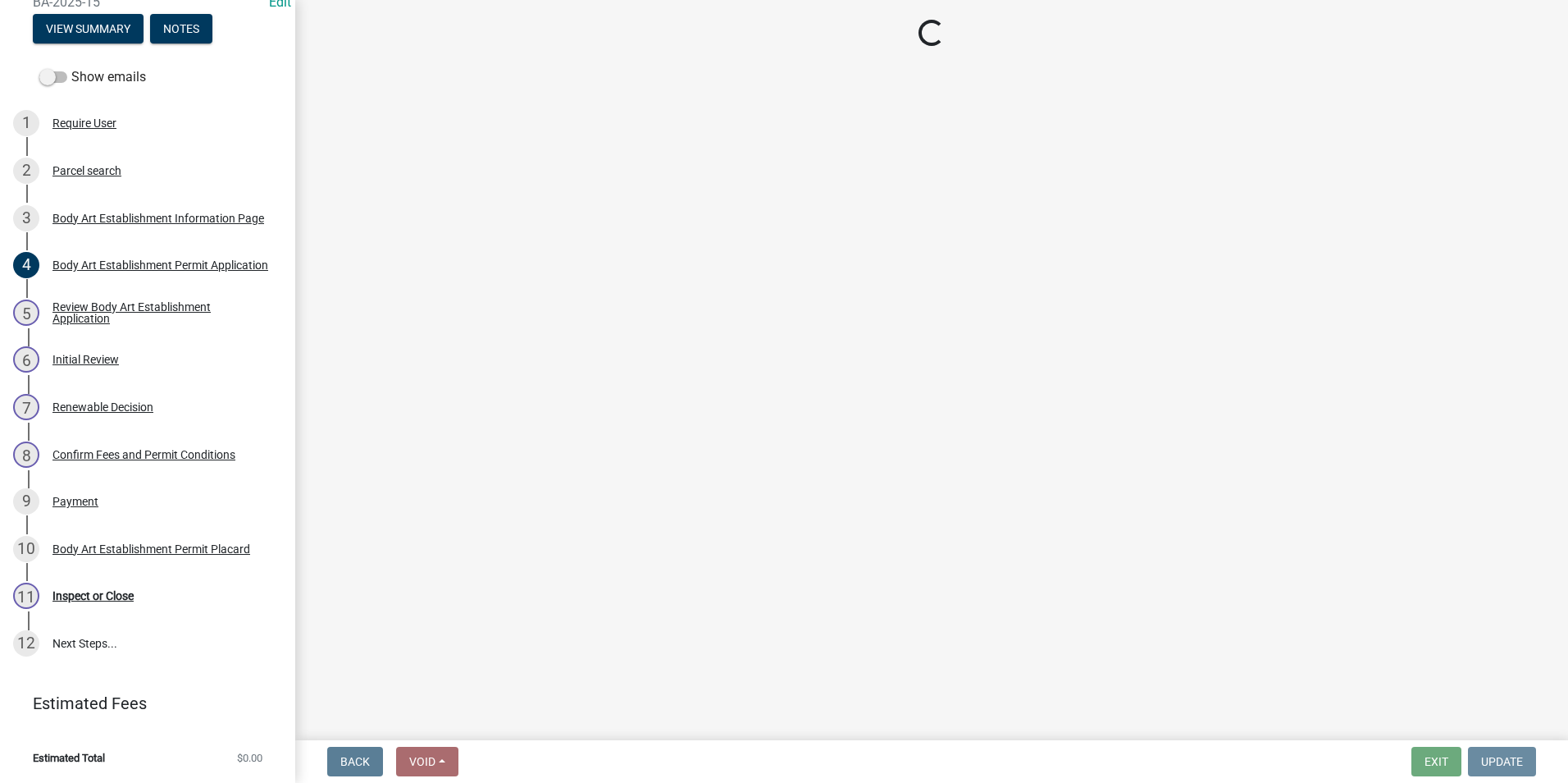
scroll to position [0, 0]
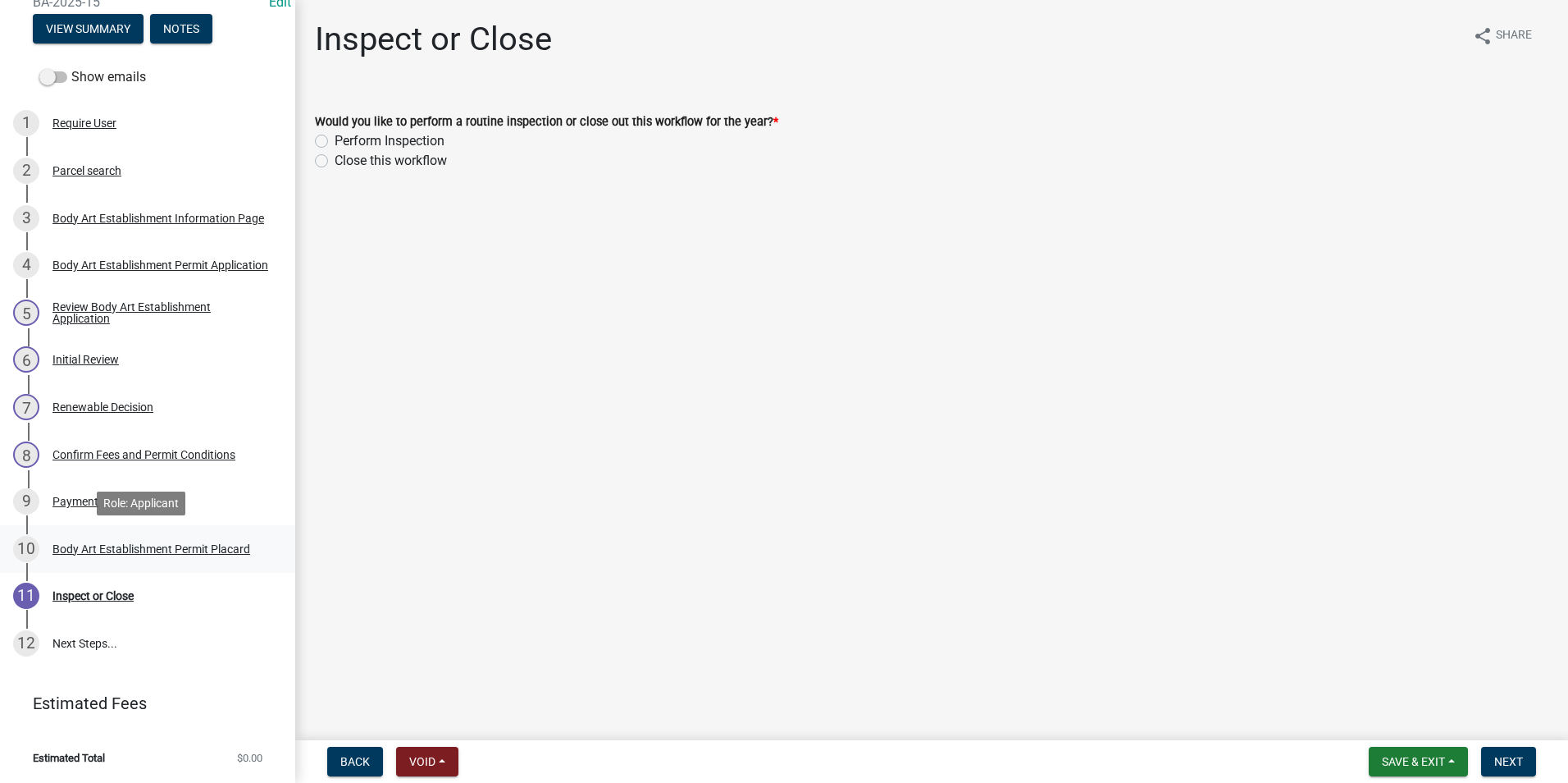
click at [245, 538] on div "10 Body Art Establishment Permit Placard" at bounding box center [141, 548] width 256 height 26
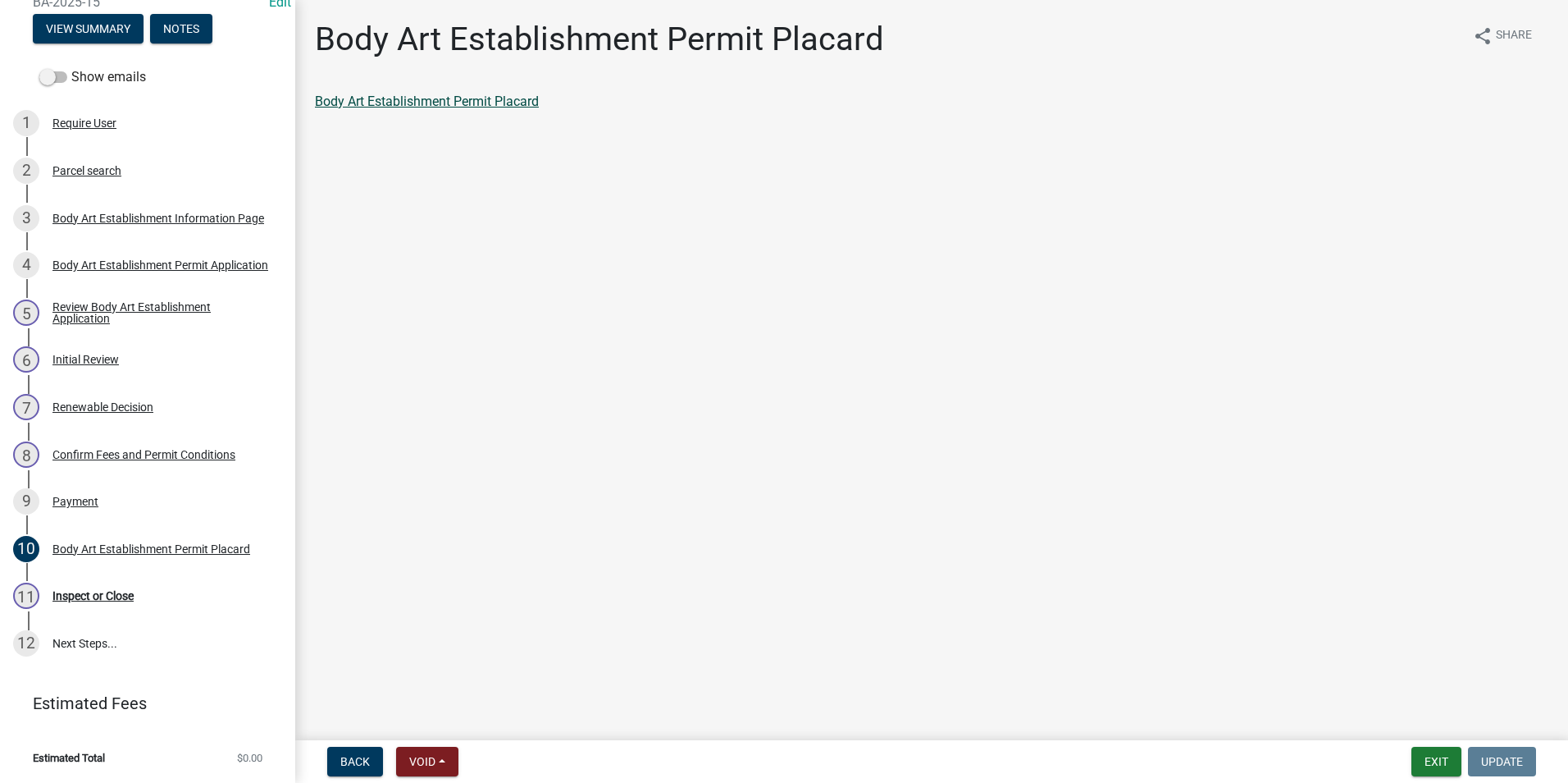
click at [471, 95] on link "Body Art Establishment Permit Placard" at bounding box center [426, 102] width 224 height 16
